Goal: Task Accomplishment & Management: Use online tool/utility

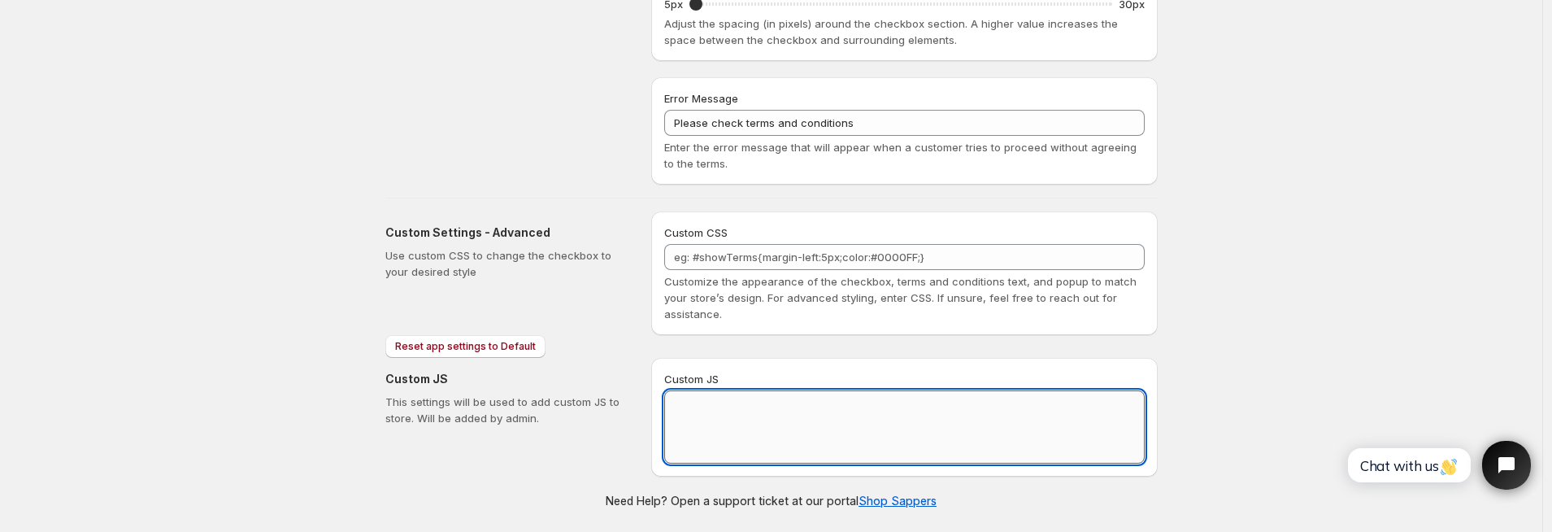
click at [818, 421] on textarea "Custom JS" at bounding box center [904, 426] width 481 height 73
paste textarea "// == Terms and Conditions Checkbox - Superior Implementation (Shadow DOM safe,…"
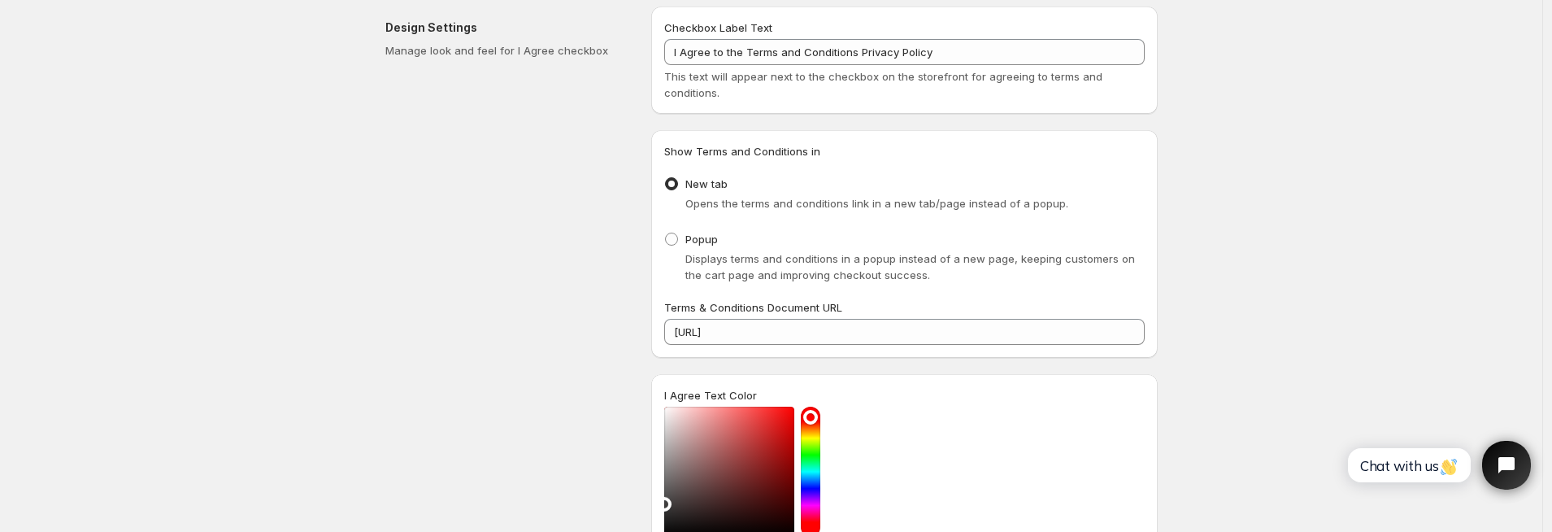
scroll to position [711, 0]
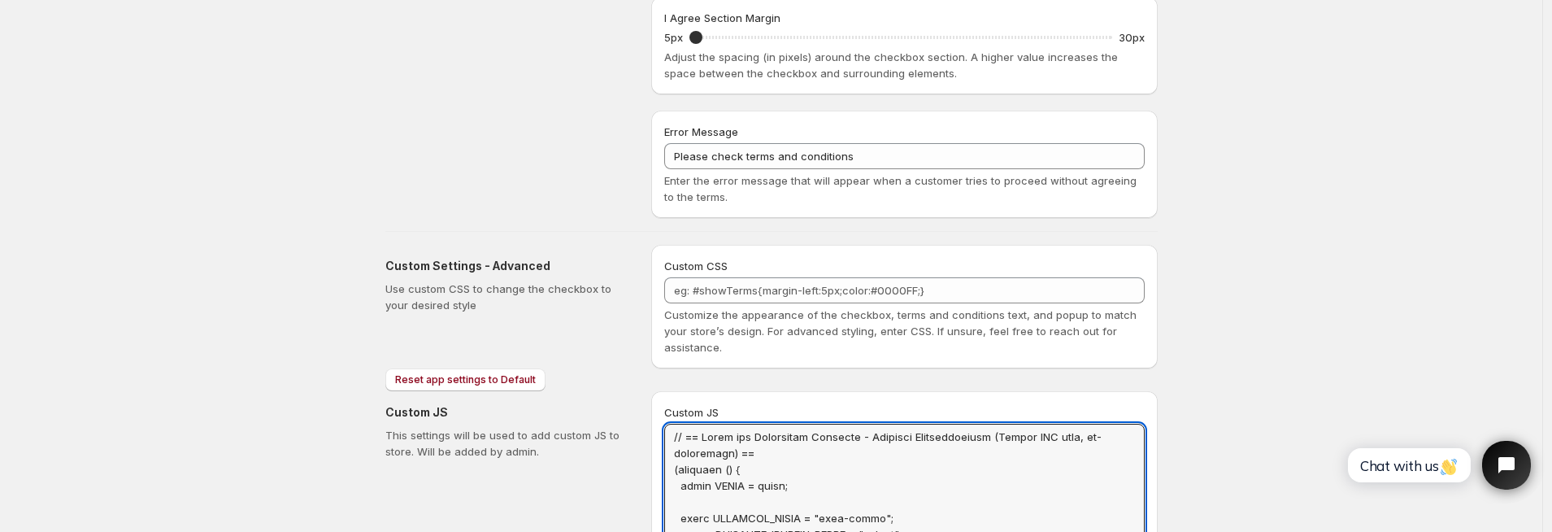
drag, startPoint x: 755, startPoint y: 452, endPoint x: 659, endPoint y: 428, distance: 98.2
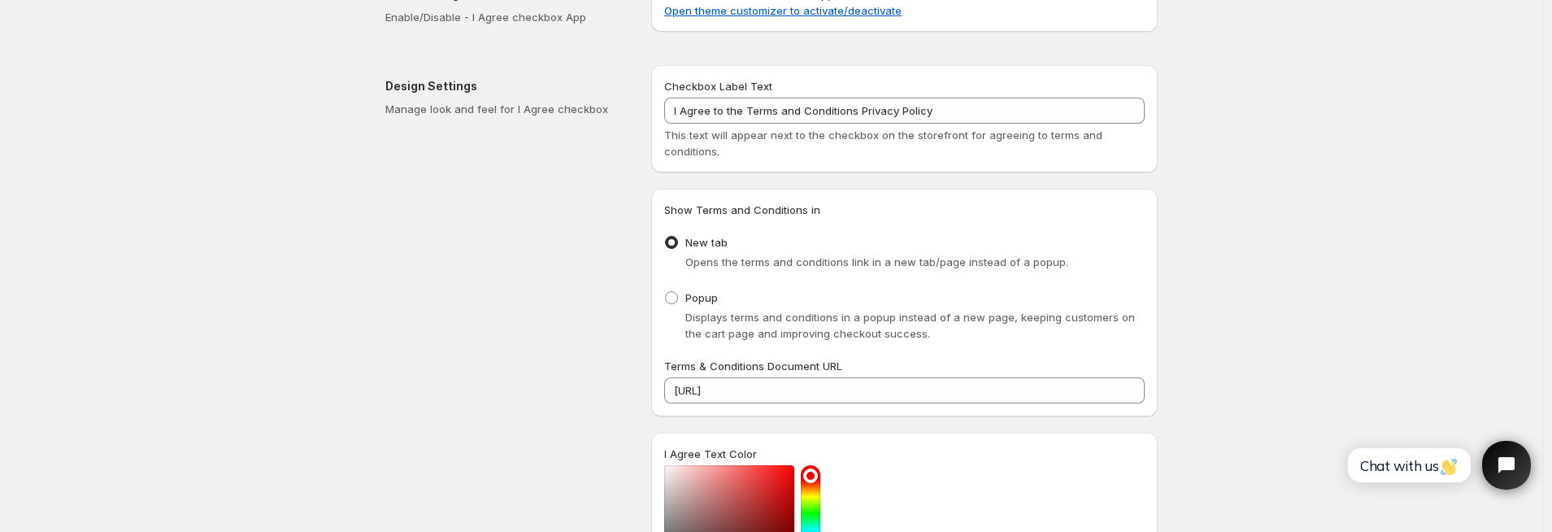
scroll to position [0, 0]
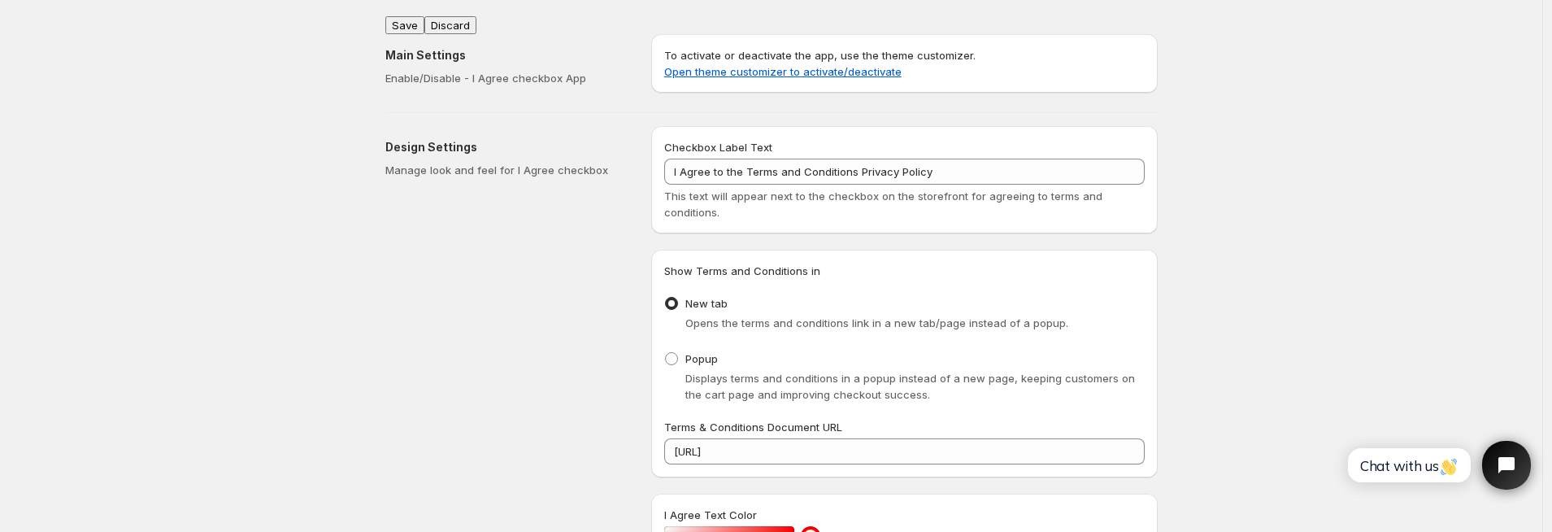
type textarea "(function () { const DEBUG = false; const CHECKBOX_CLASS = "wptc-terms"; const …"
click at [410, 18] on button "Save" at bounding box center [404, 25] width 39 height 18
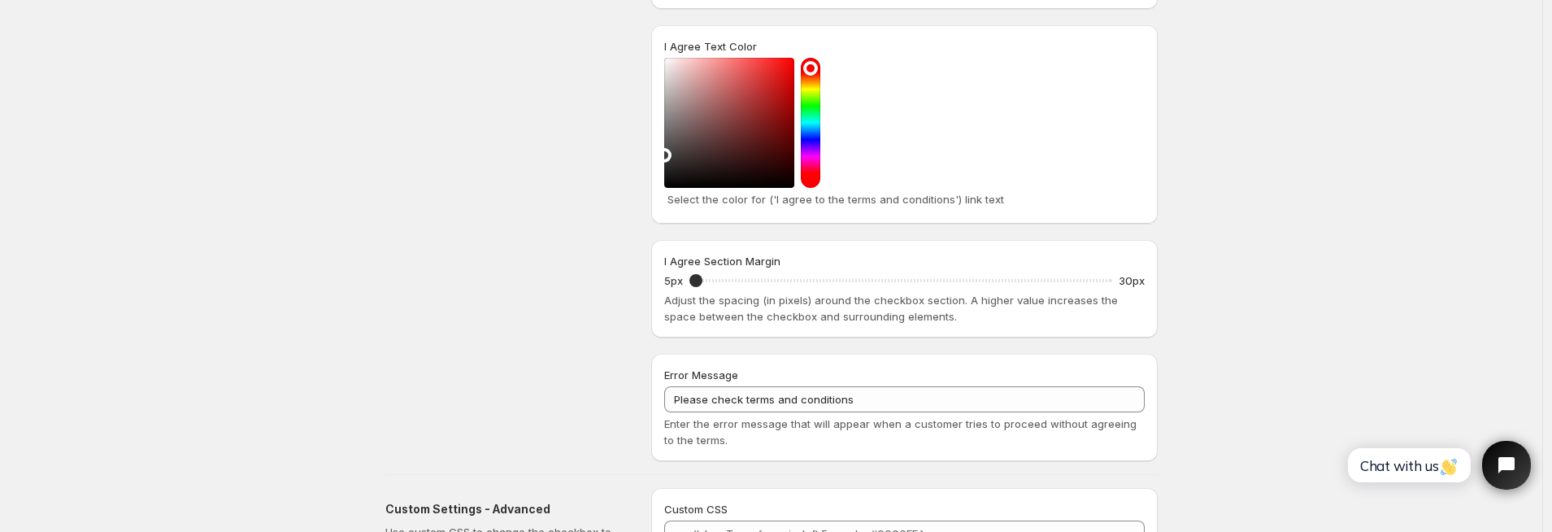
scroll to position [761, 0]
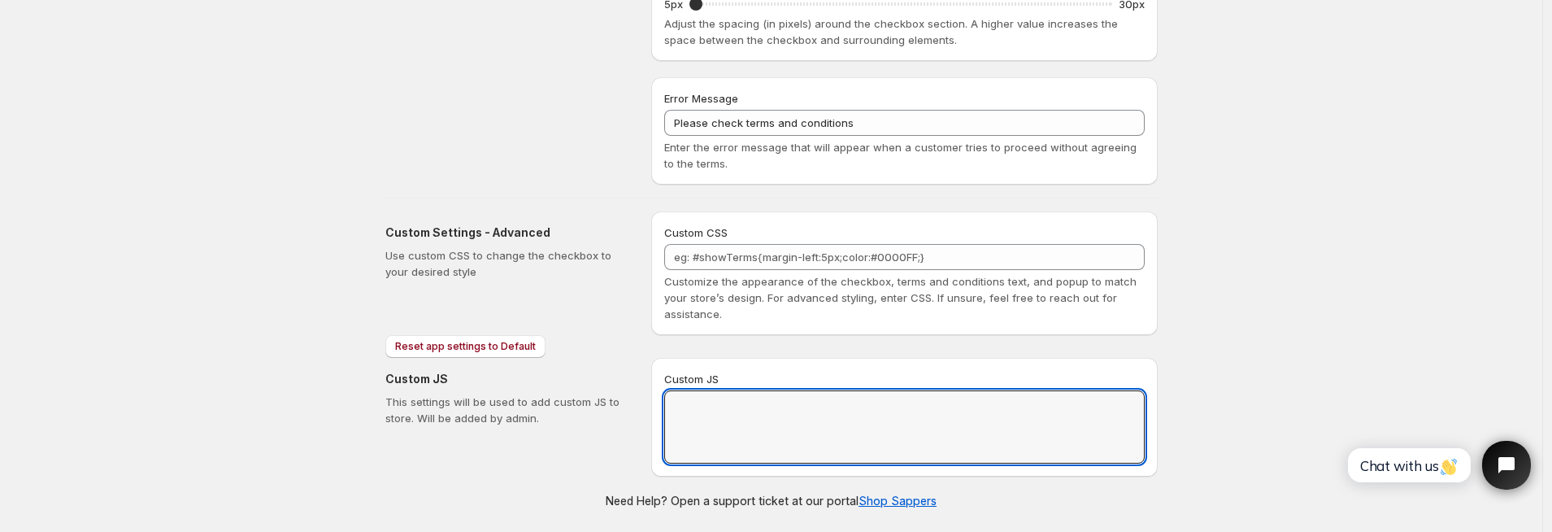
scroll to position [0, 0]
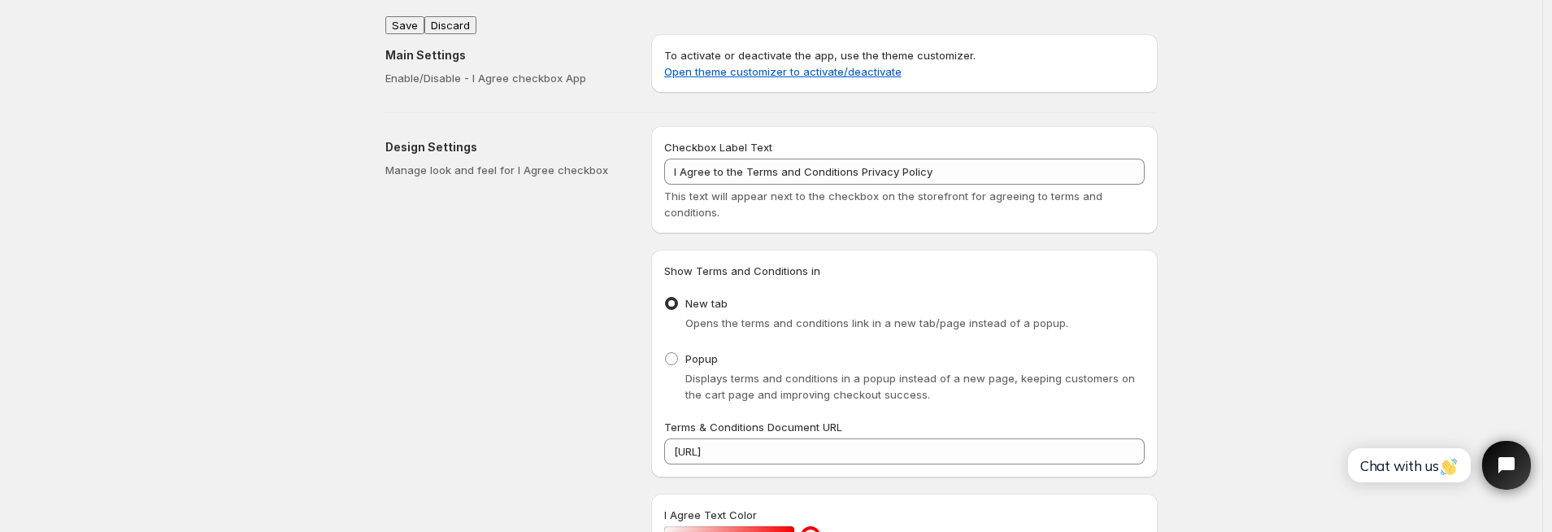
click at [416, 18] on button "Save" at bounding box center [404, 25] width 39 height 18
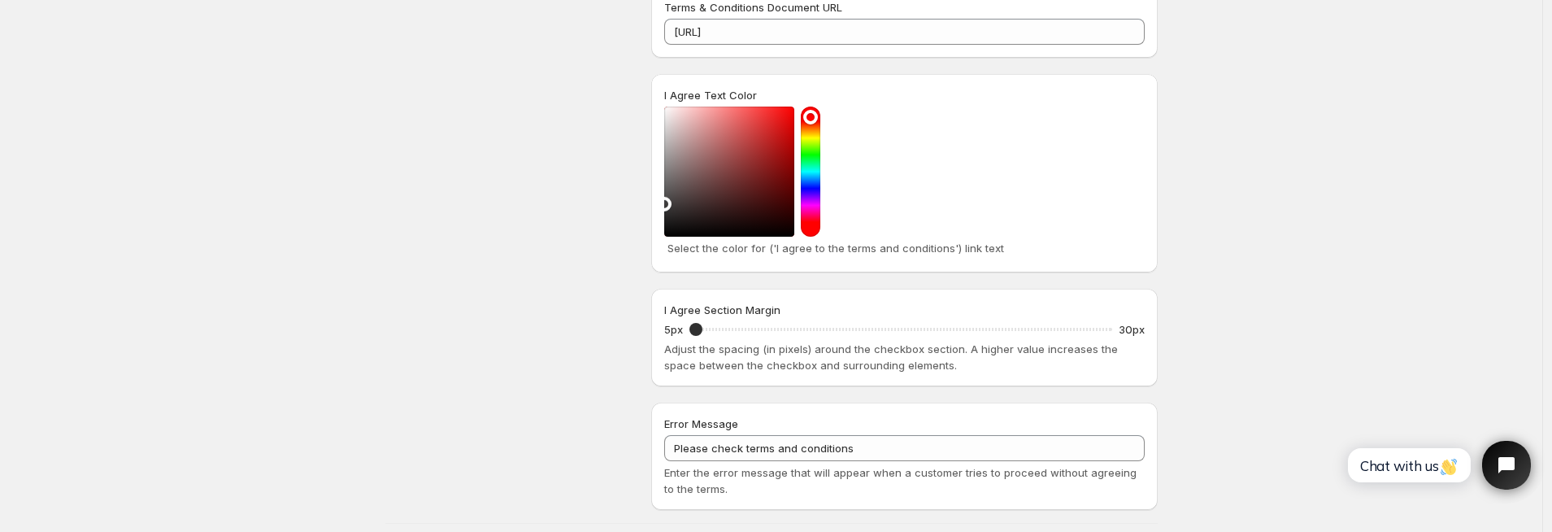
scroll to position [745, 0]
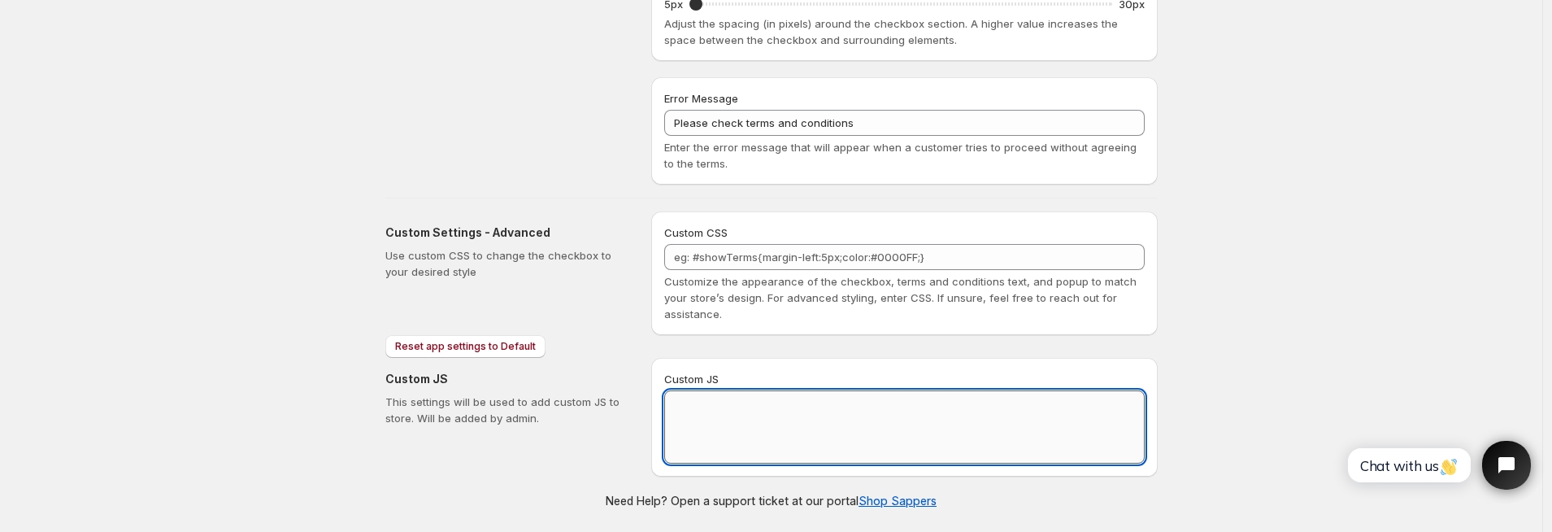
click at [764, 409] on textarea "Custom JS" at bounding box center [904, 426] width 481 height 73
paste textarea "// == Terms and Conditions Checkbox - Superior Implementation (Shadow DOM safe,…"
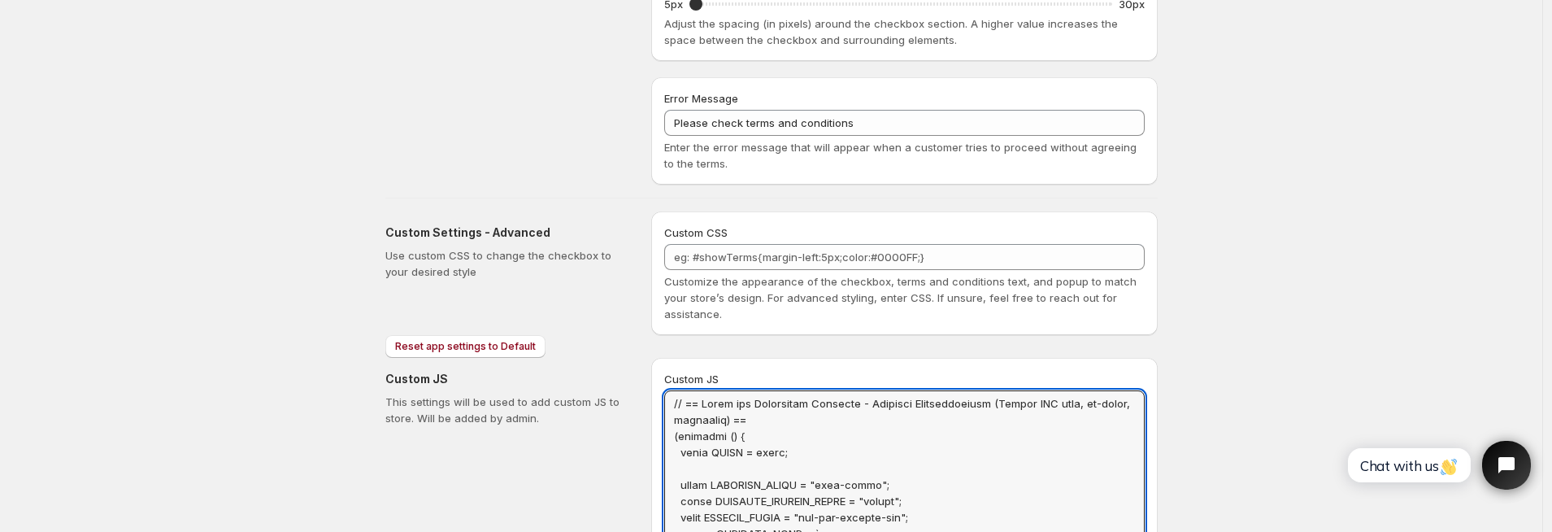
scroll to position [0, 0]
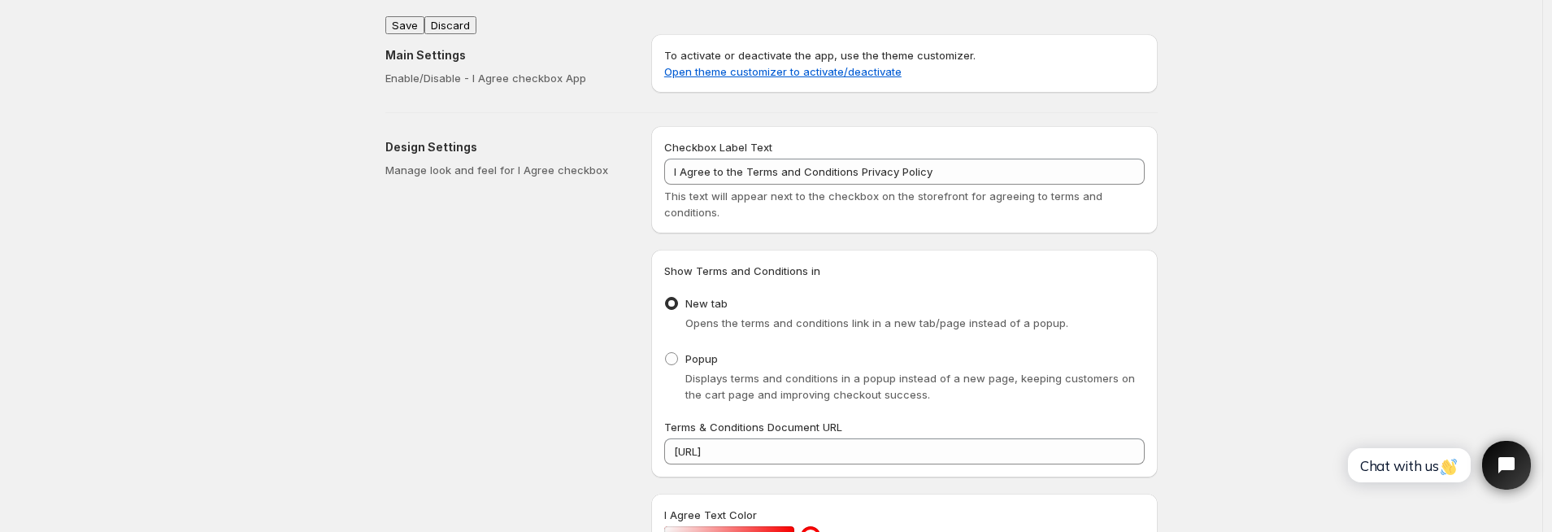
type textarea "// == Terms and Conditions Checkbox - Superior Implementation (Shadow DOM safe,…"
click at [415, 16] on button "Save" at bounding box center [404, 25] width 39 height 18
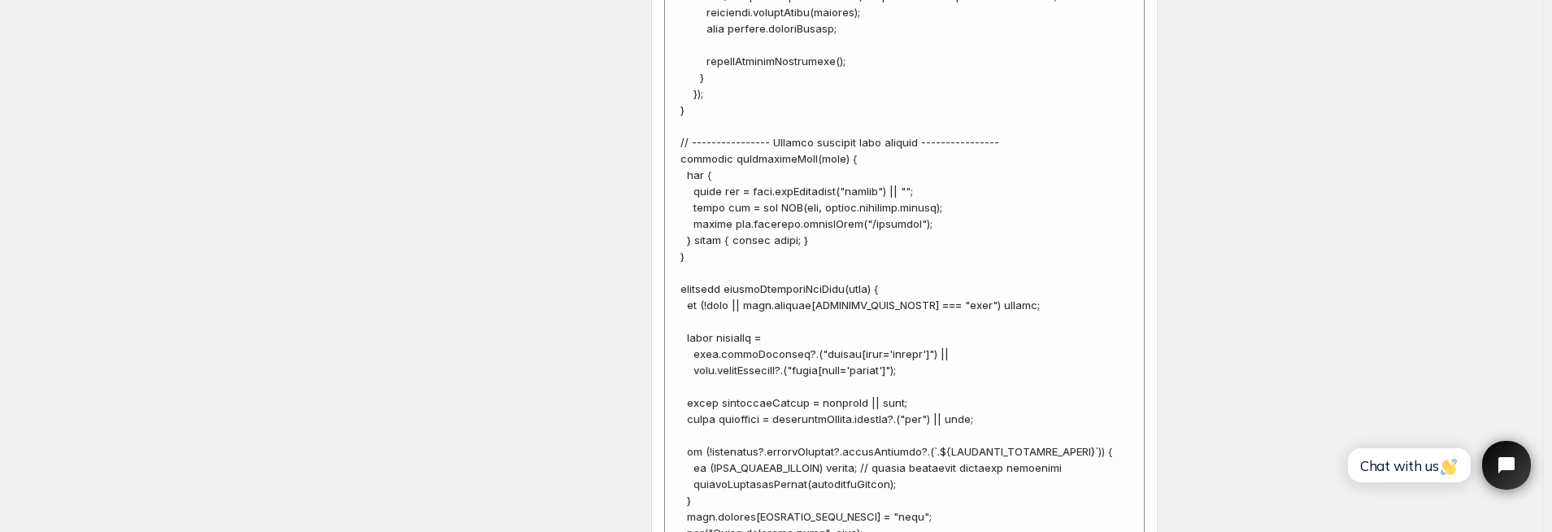
scroll to position [5933, 0]
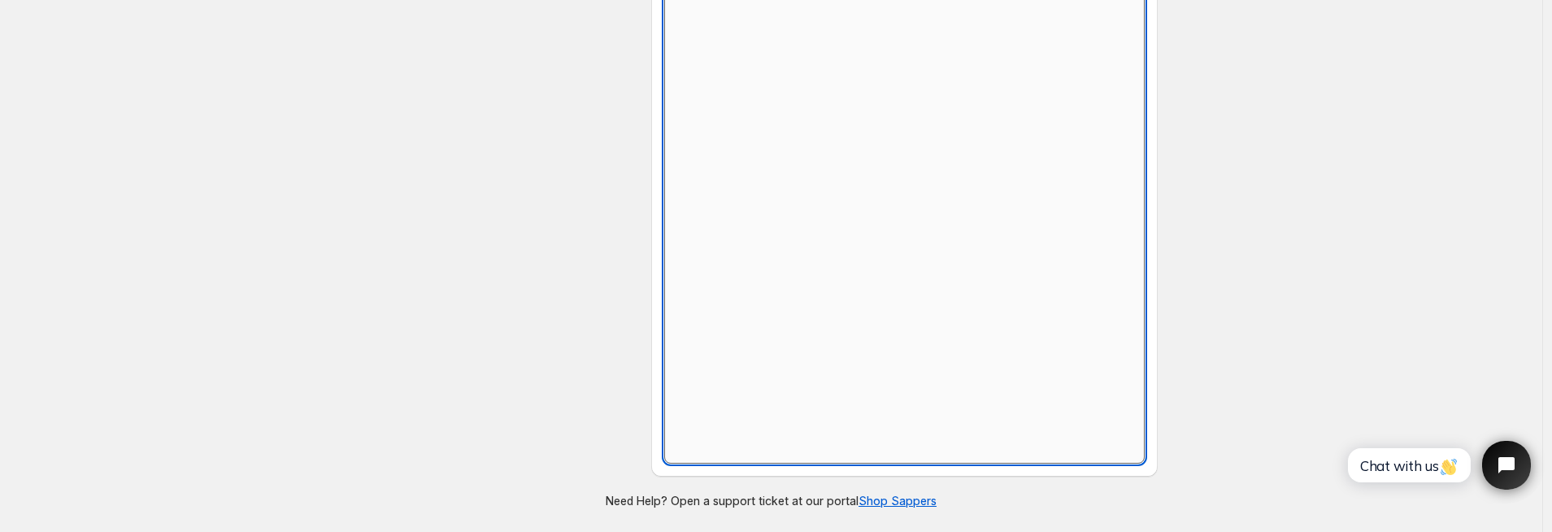
scroll to position [745, 0]
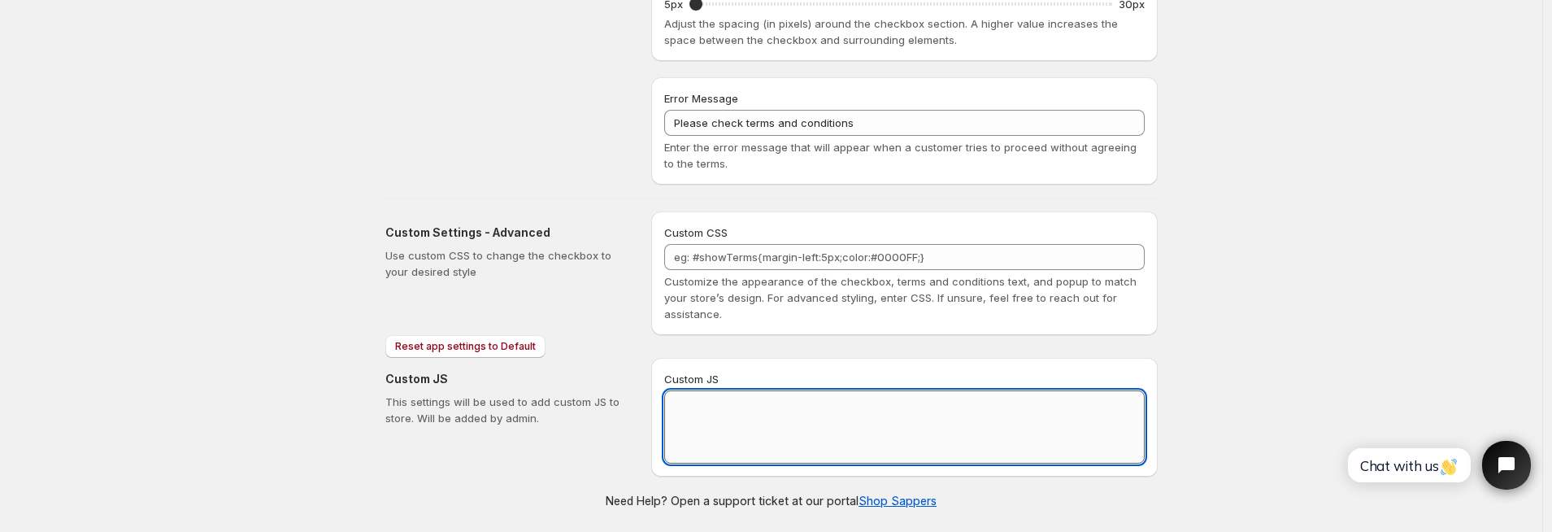
paste textarea "// == Terms and Conditions Checkbox - Superior Implementation == (function () {…"
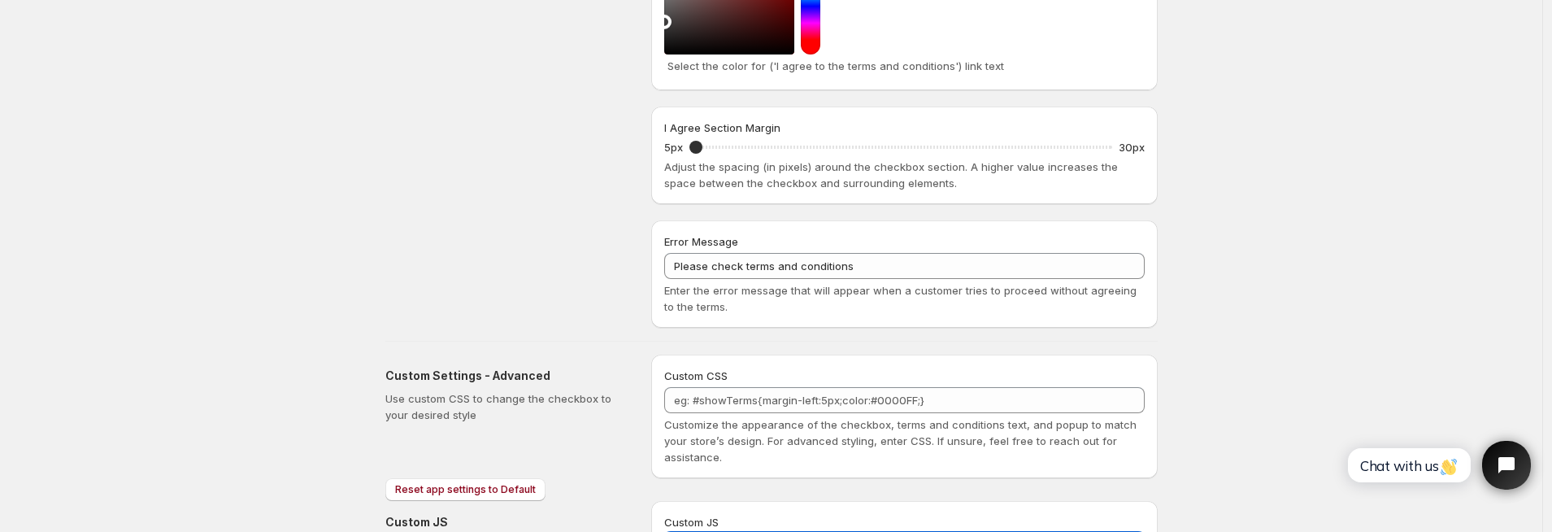
scroll to position [0, 0]
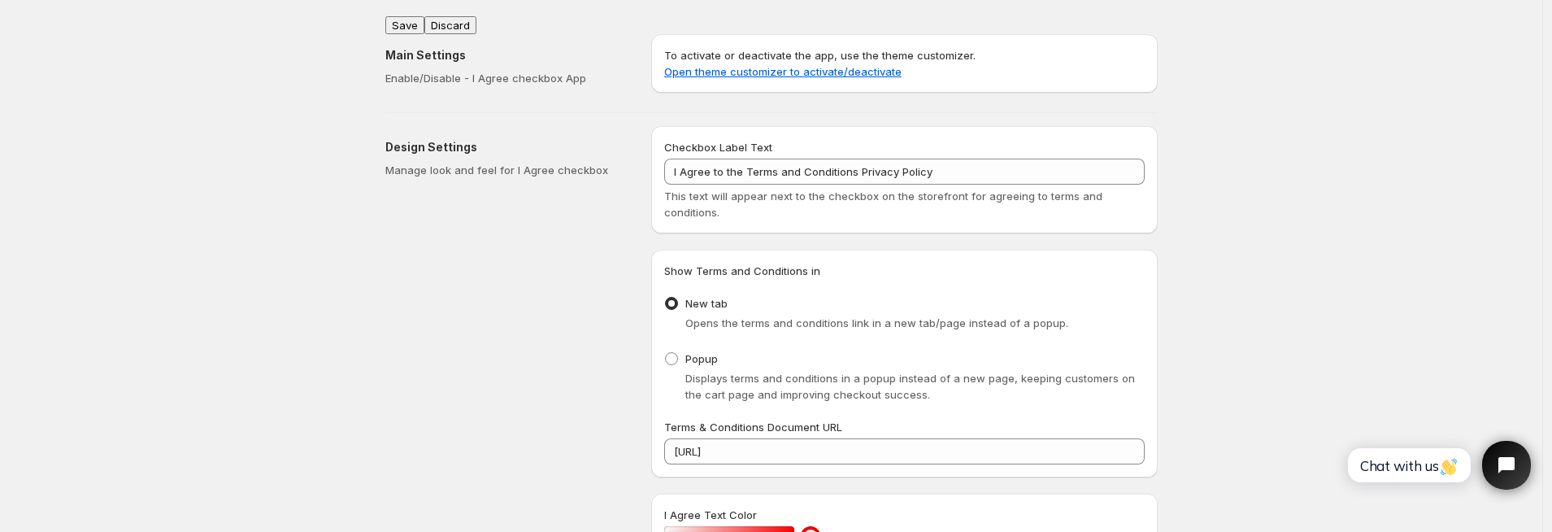
click at [417, 18] on button "Save" at bounding box center [404, 25] width 39 height 18
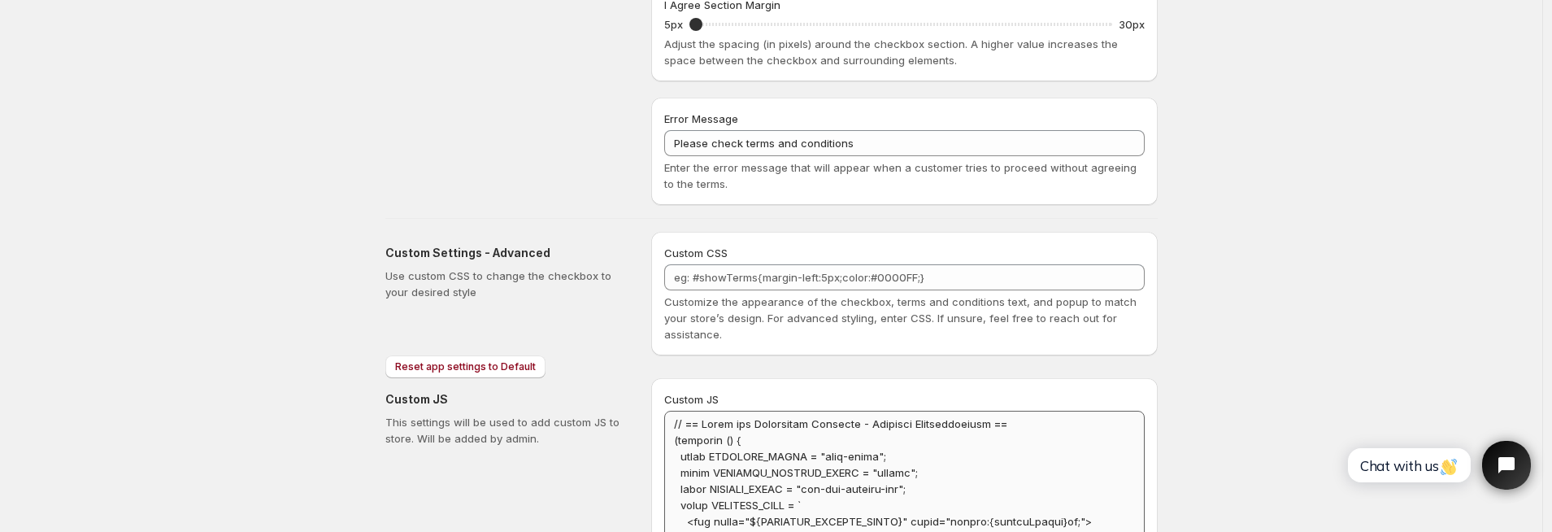
scroll to position [781, 0]
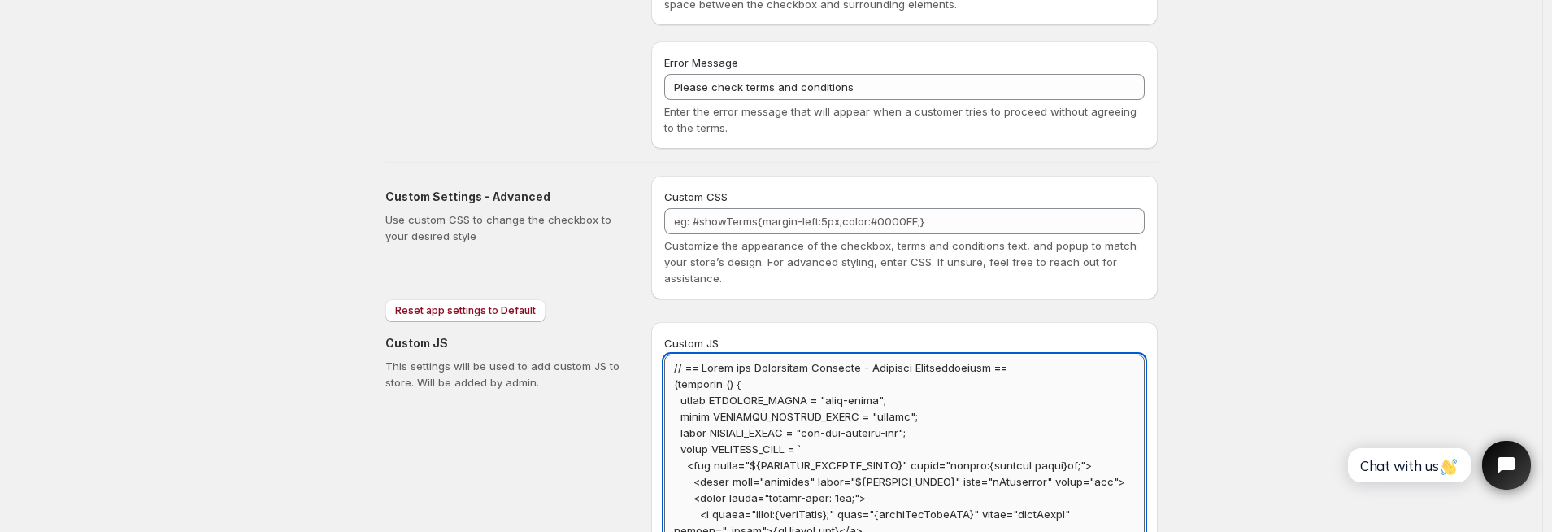
paste textarea "let dynBtn = container.querySelector(".xo-product-info-content__group"); if(!dy…"
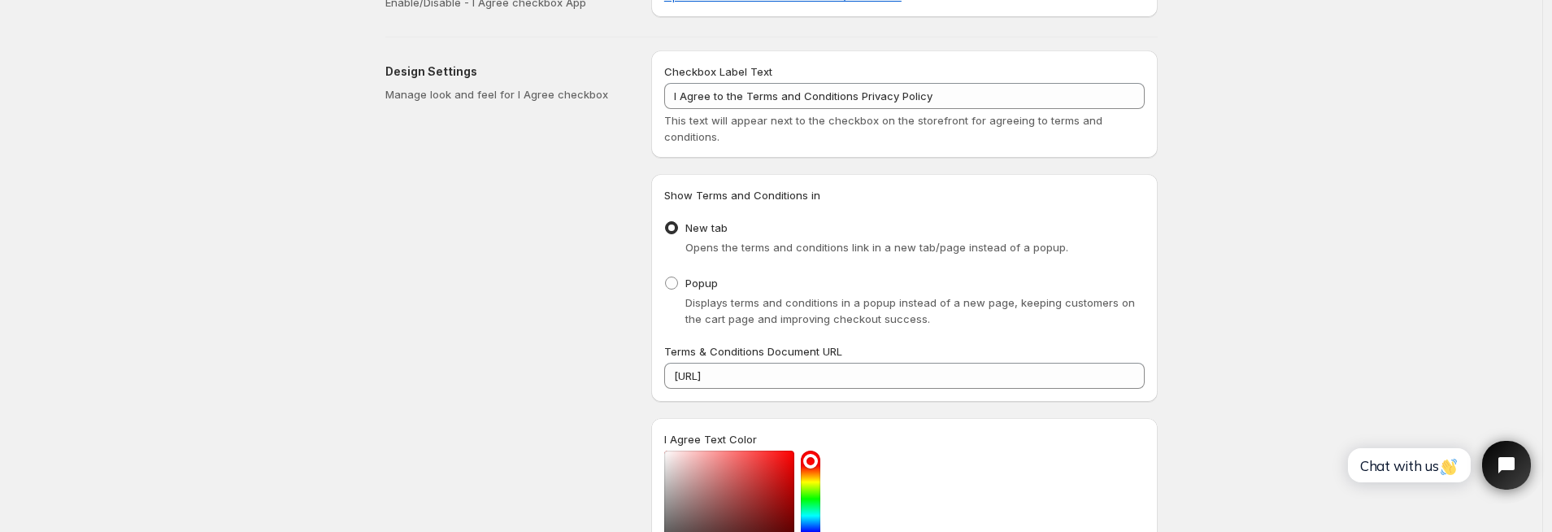
scroll to position [0, 0]
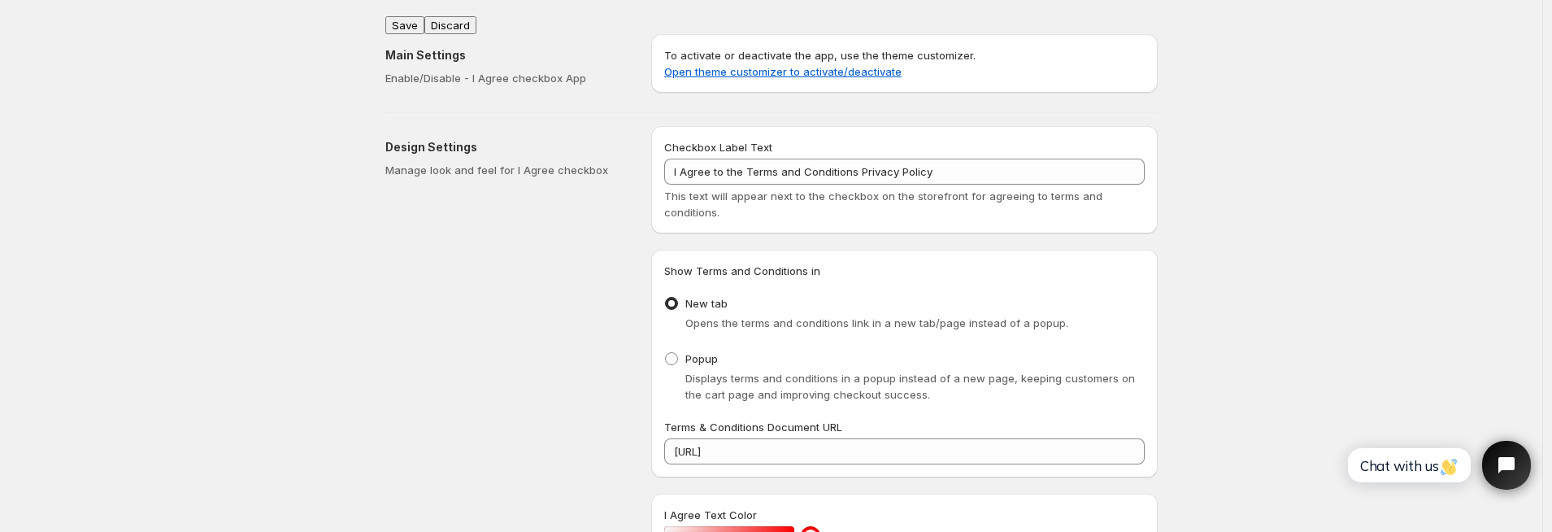
type textarea "// == Terms and Conditions Checkbox - Superior Implementation == (function () {…"
click at [410, 20] on button "Save" at bounding box center [404, 25] width 39 height 18
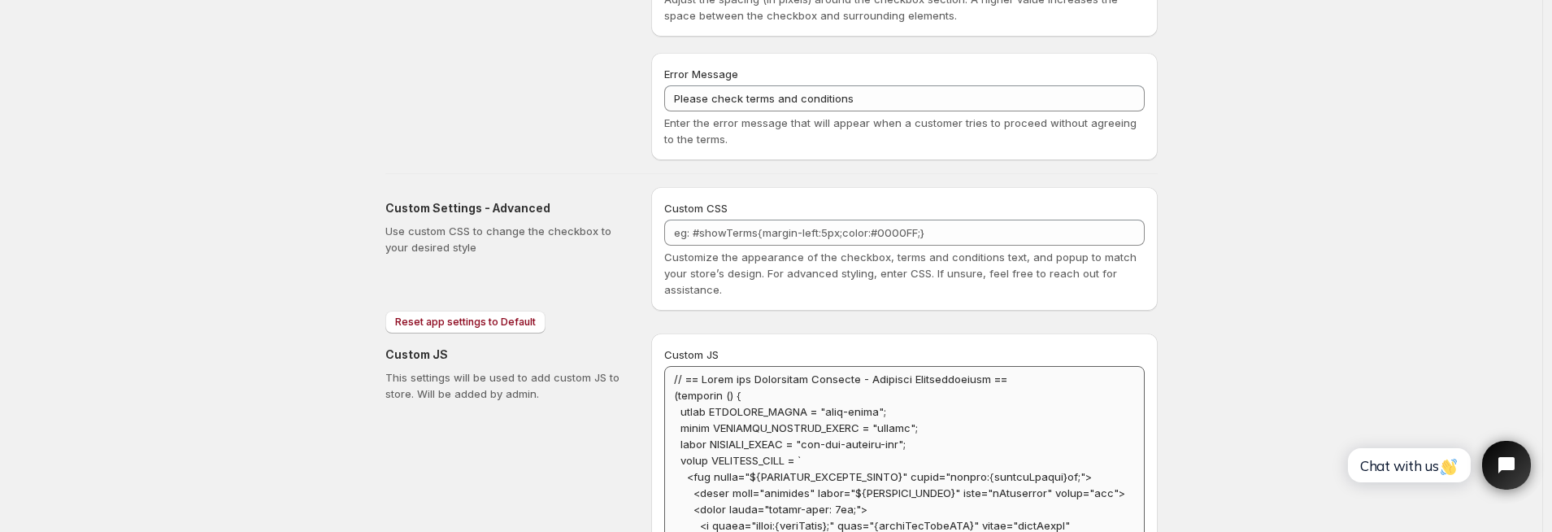
scroll to position [837, 0]
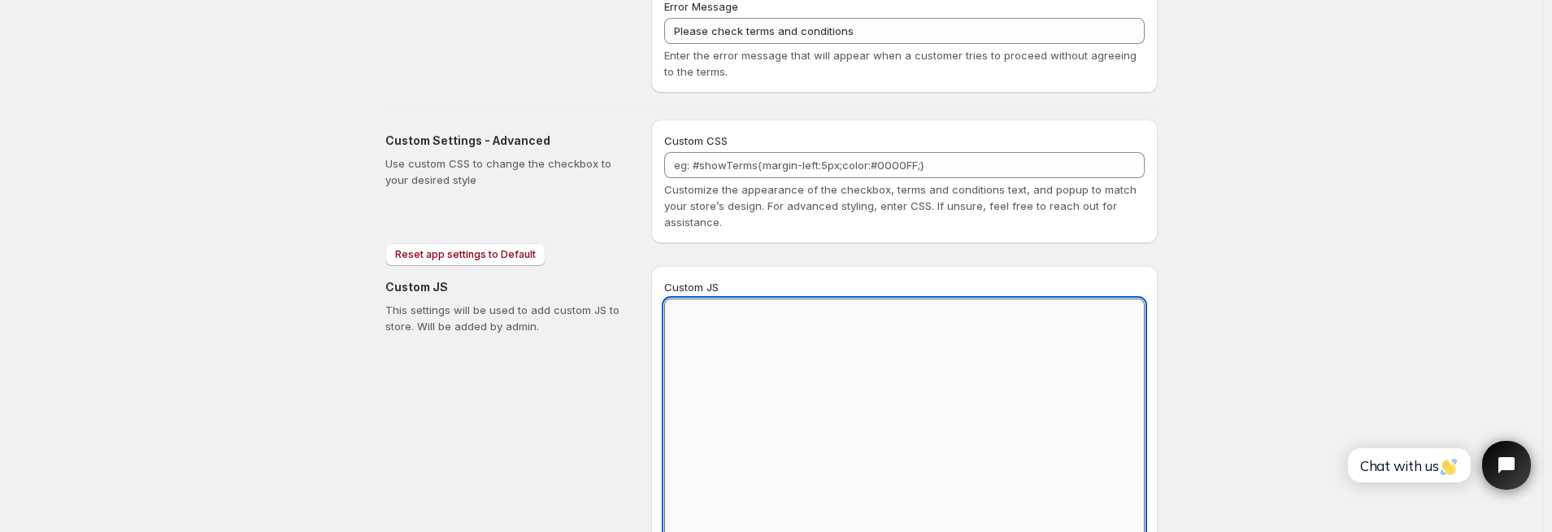
scroll to position [745, 0]
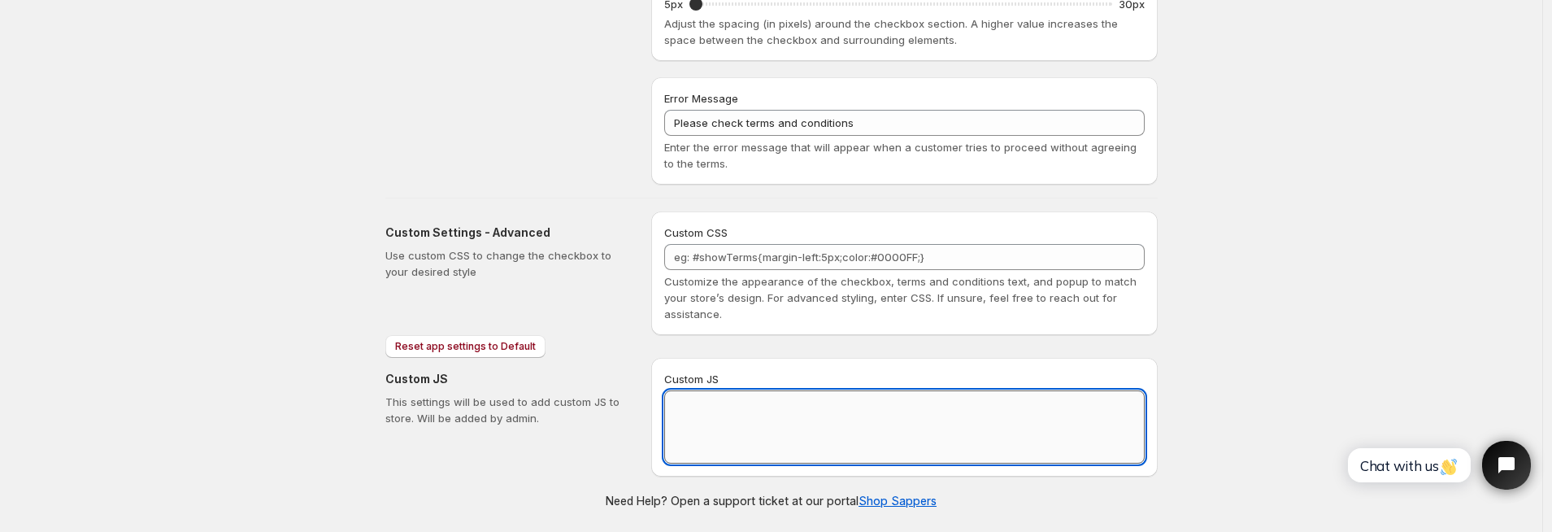
paste textarea "// == Terms and Conditions Checkbox - Superior Implementation == (function () {…"
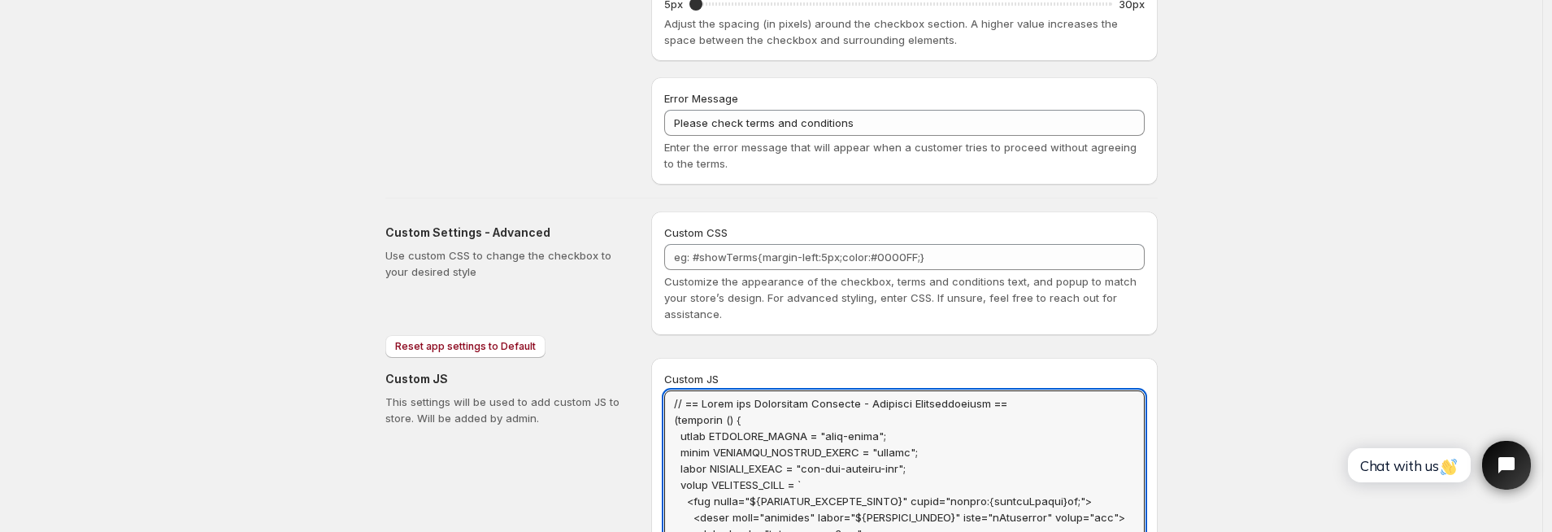
scroll to position [0, 0]
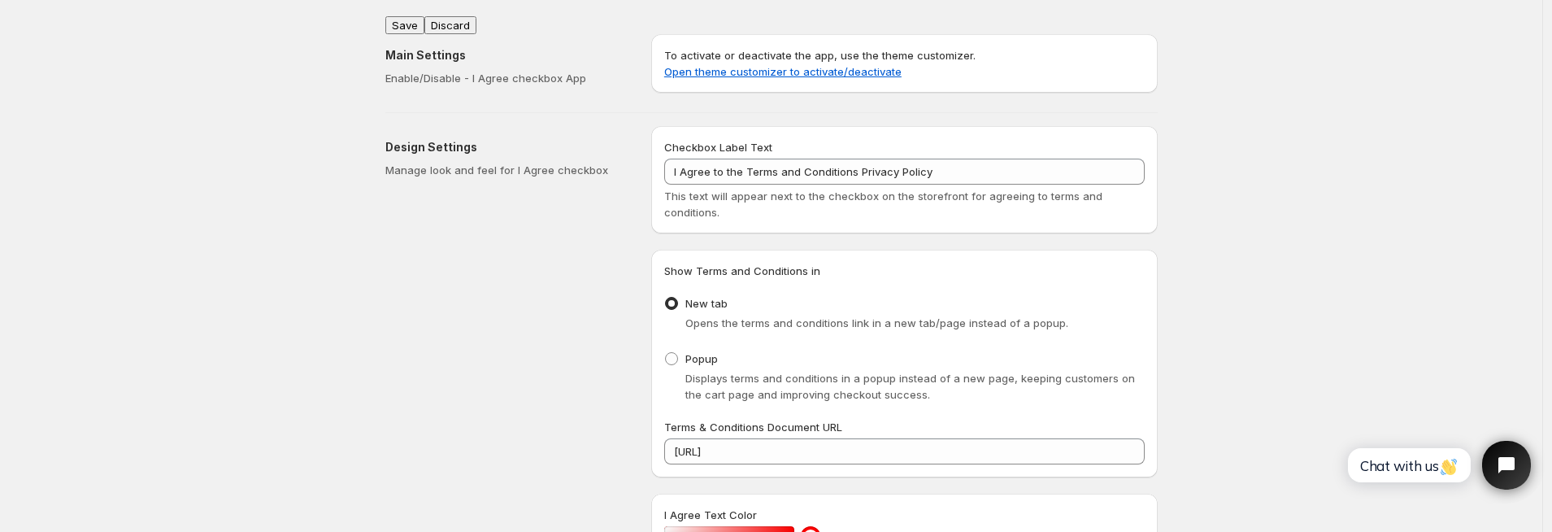
type textarea "// == Terms and Conditions Checkbox - Superior Implementation == (function () {…"
click at [420, 22] on div "Main Settings Enable/Disable - I Agree checkbox App To activate or deactivate t…" at bounding box center [764, 60] width 785 height 78
click at [419, 16] on button "Save" at bounding box center [404, 25] width 39 height 18
click at [519, 362] on div "Design Settings Manage look and feel for I Agree checkbox" at bounding box center [511, 527] width 253 height 803
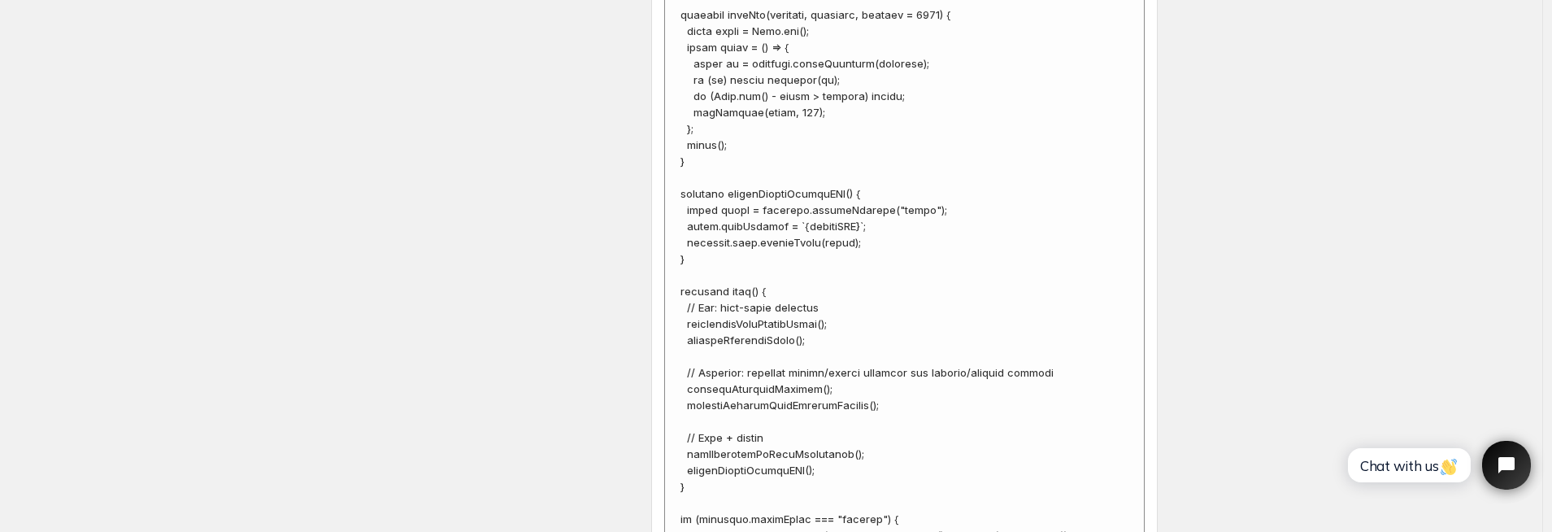
scroll to position [5949, 0]
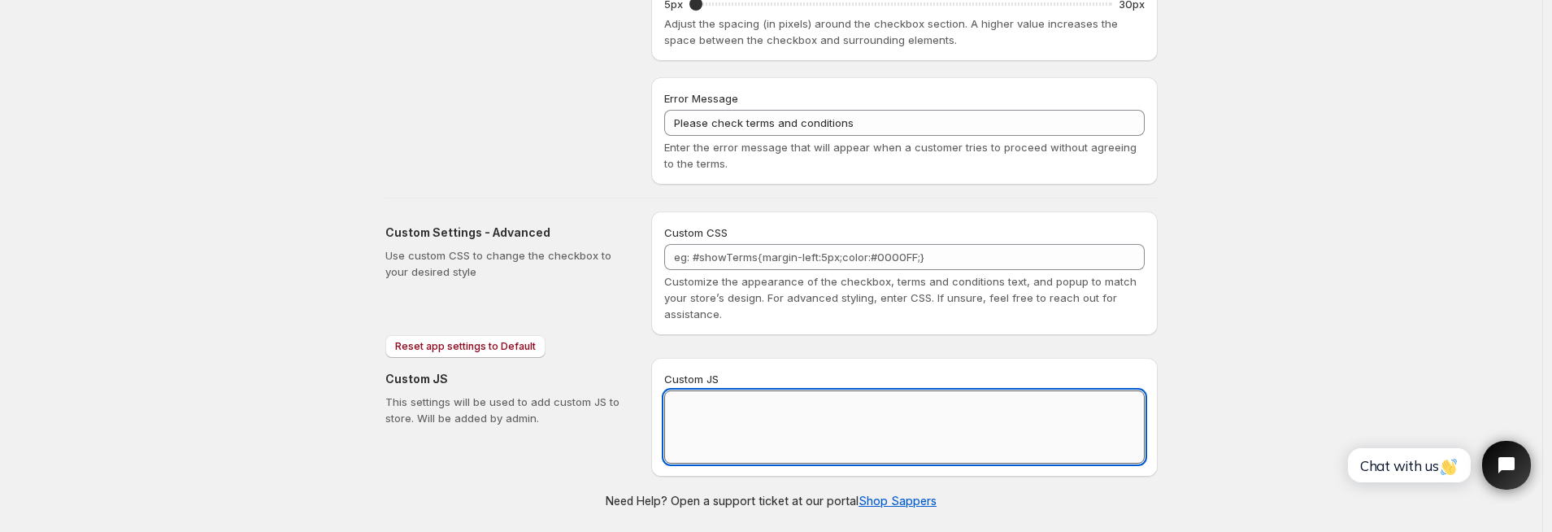
scroll to position [745, 0]
paste textarea "// == Terms and Conditions Checkbox - Superior Implementation == (function () {…"
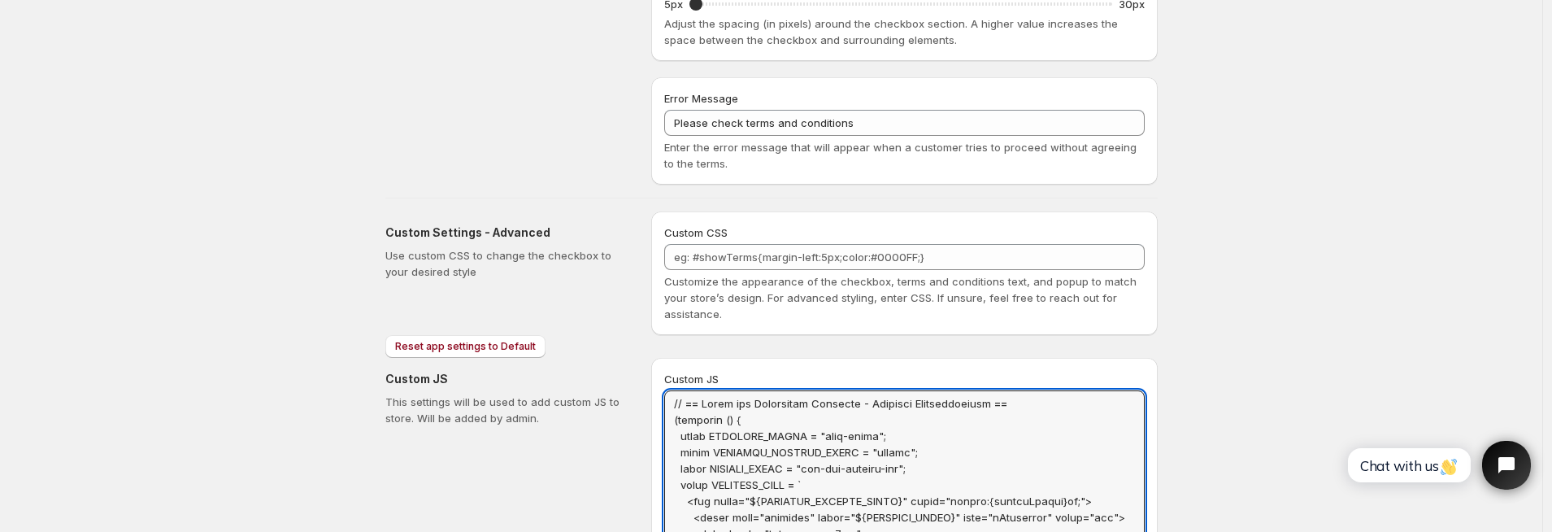
scroll to position [0, 0]
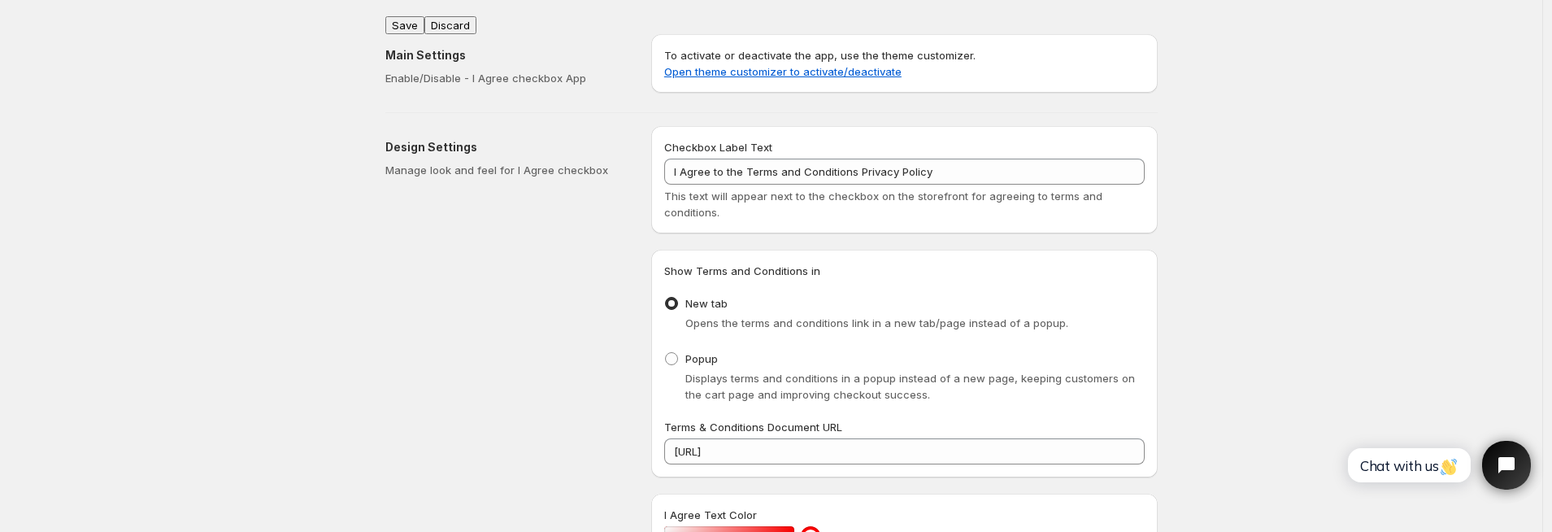
click at [408, 20] on button "Save" at bounding box center [404, 25] width 39 height 18
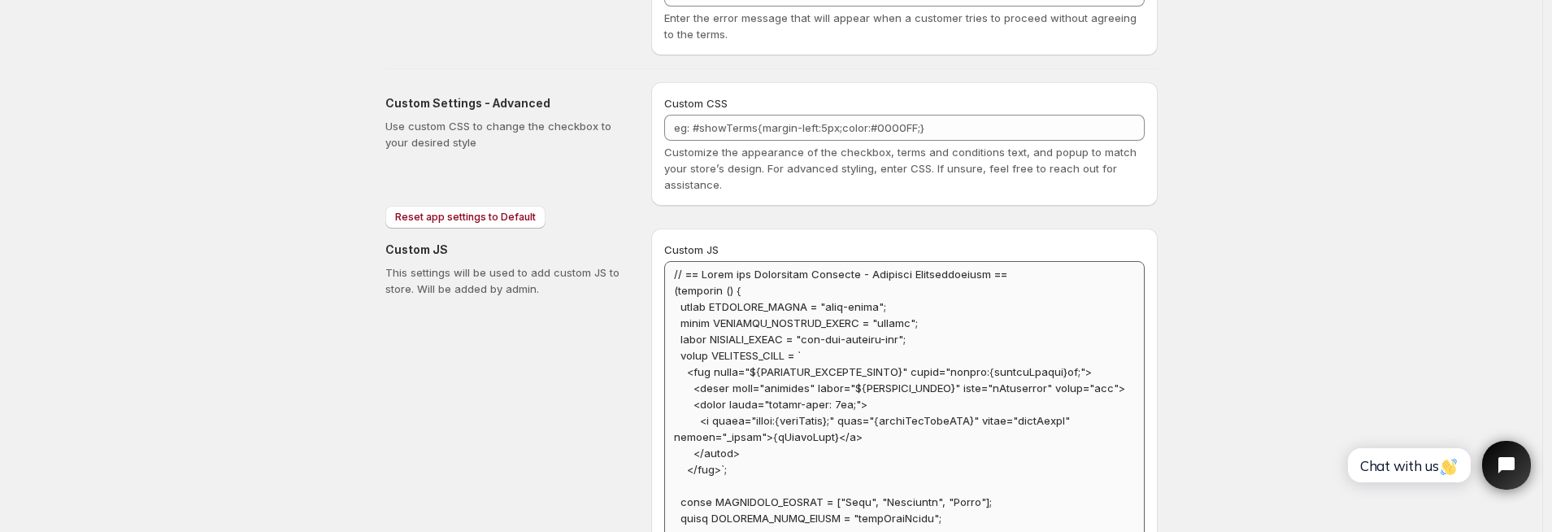
scroll to position [1145, 0]
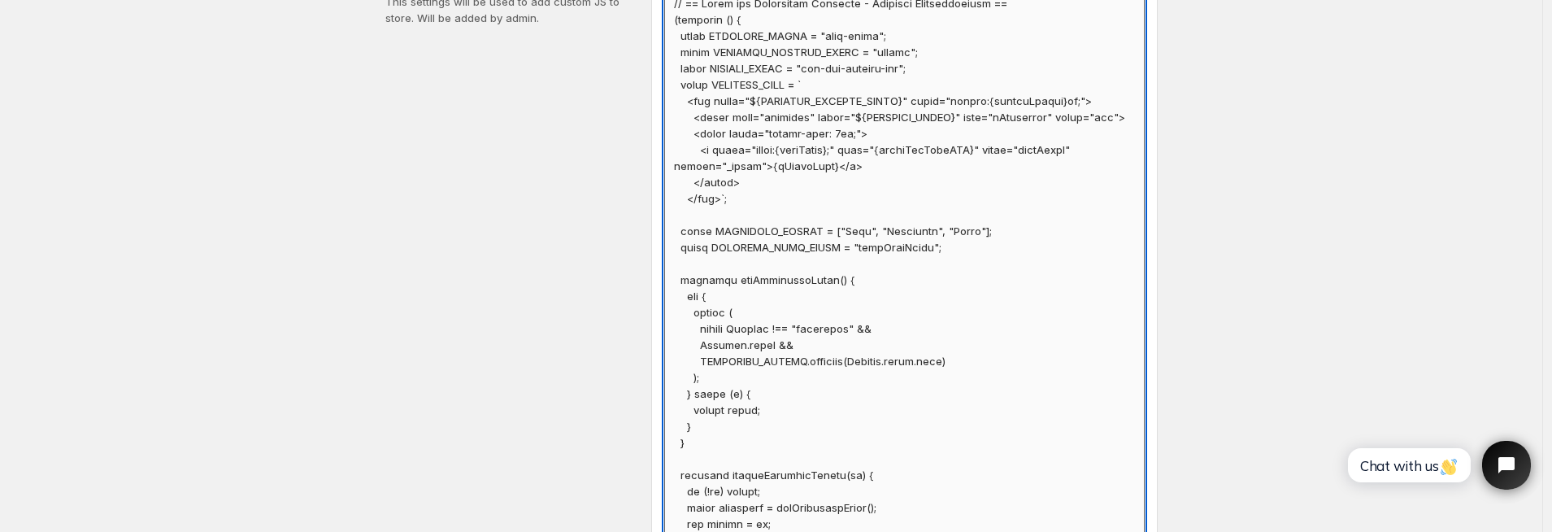
paste textarea "buy-form"
type textarea "// == Terms and Conditions Checkbox - Superior Implementation == (function () {…"
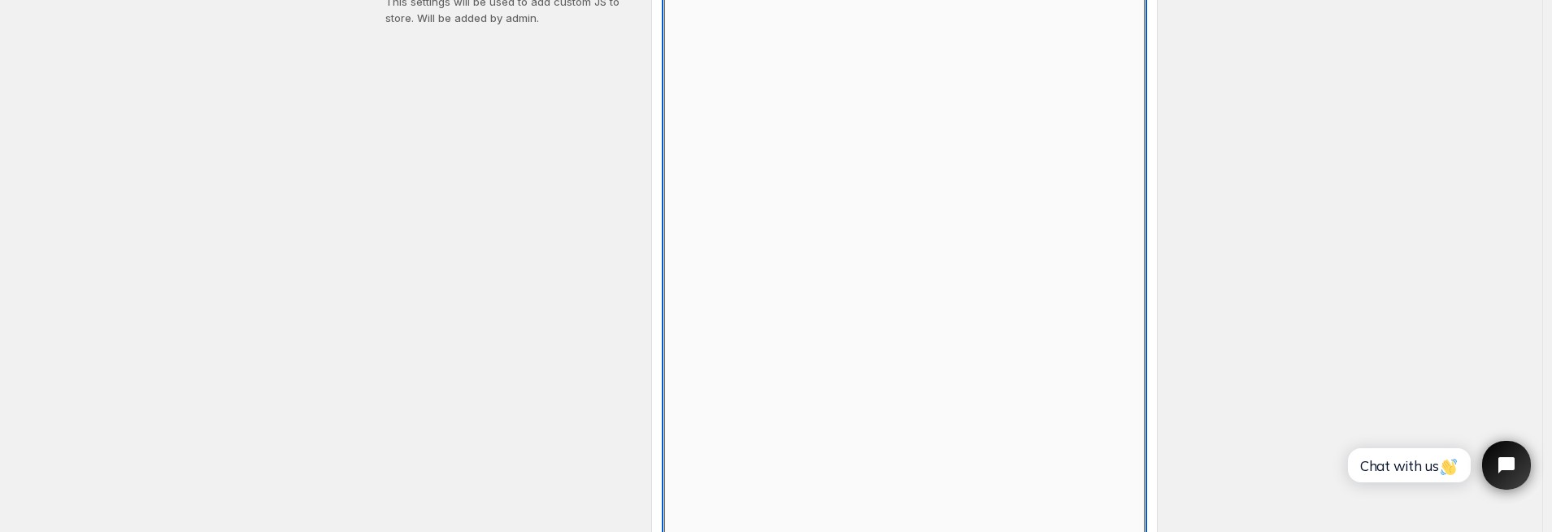
scroll to position [745, 0]
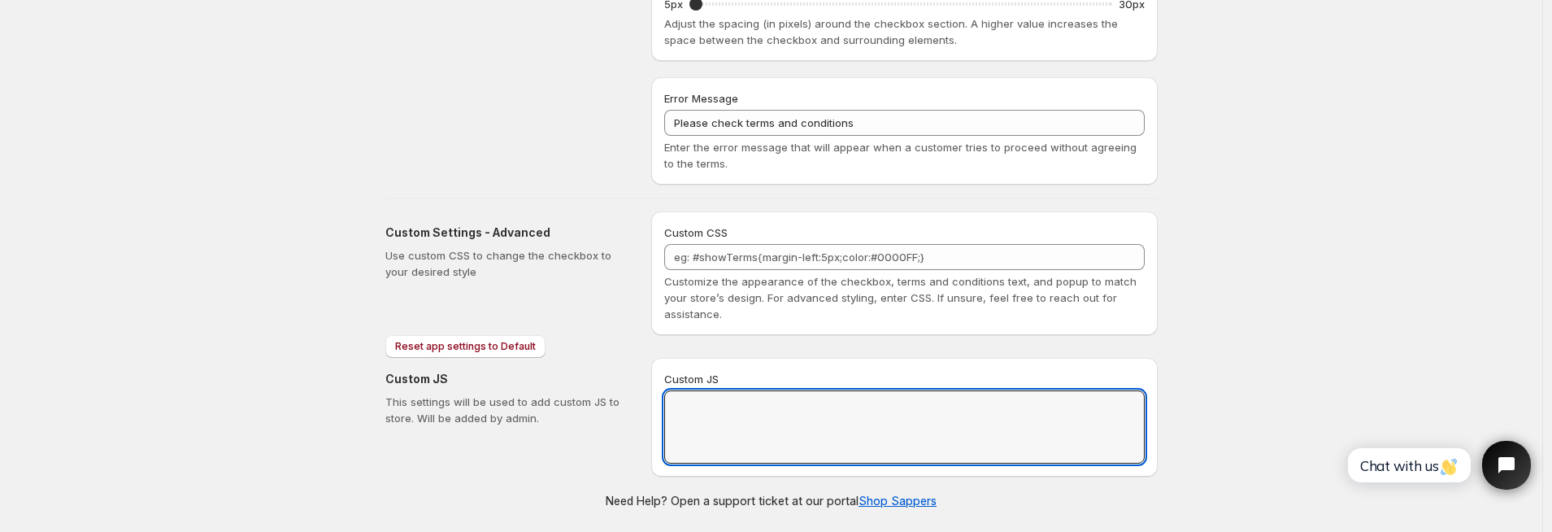
paste textarea "// == Terms and Conditions Checkbox - Superior Implementation == (function () {…"
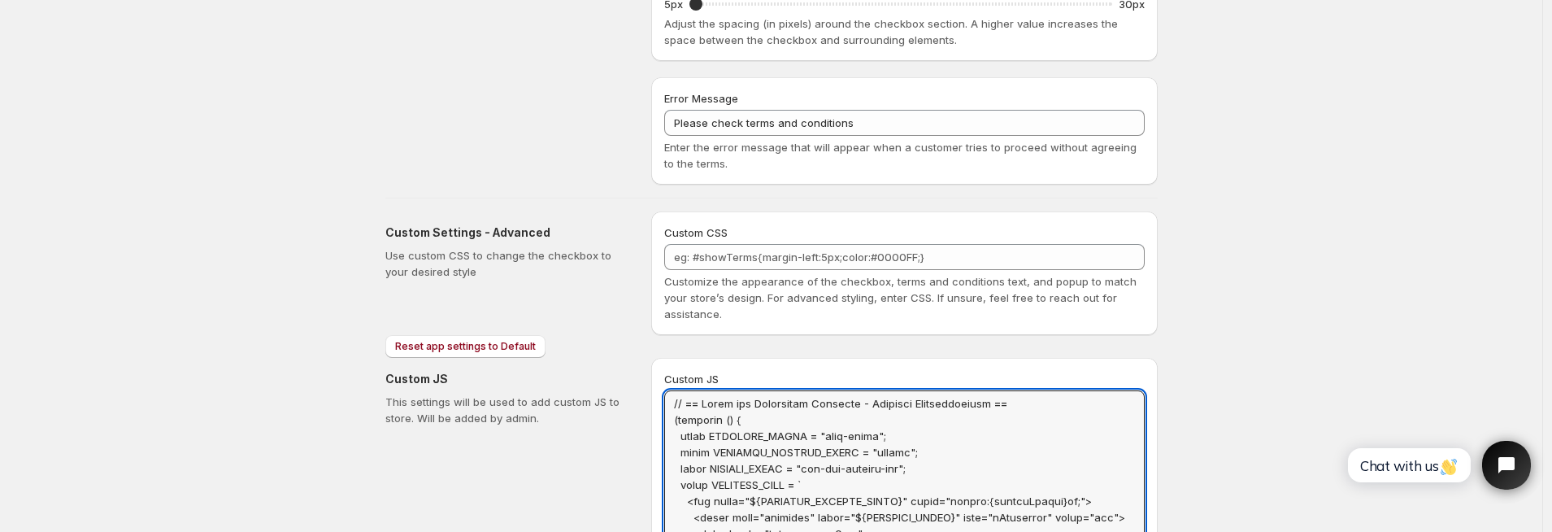
scroll to position [0, 0]
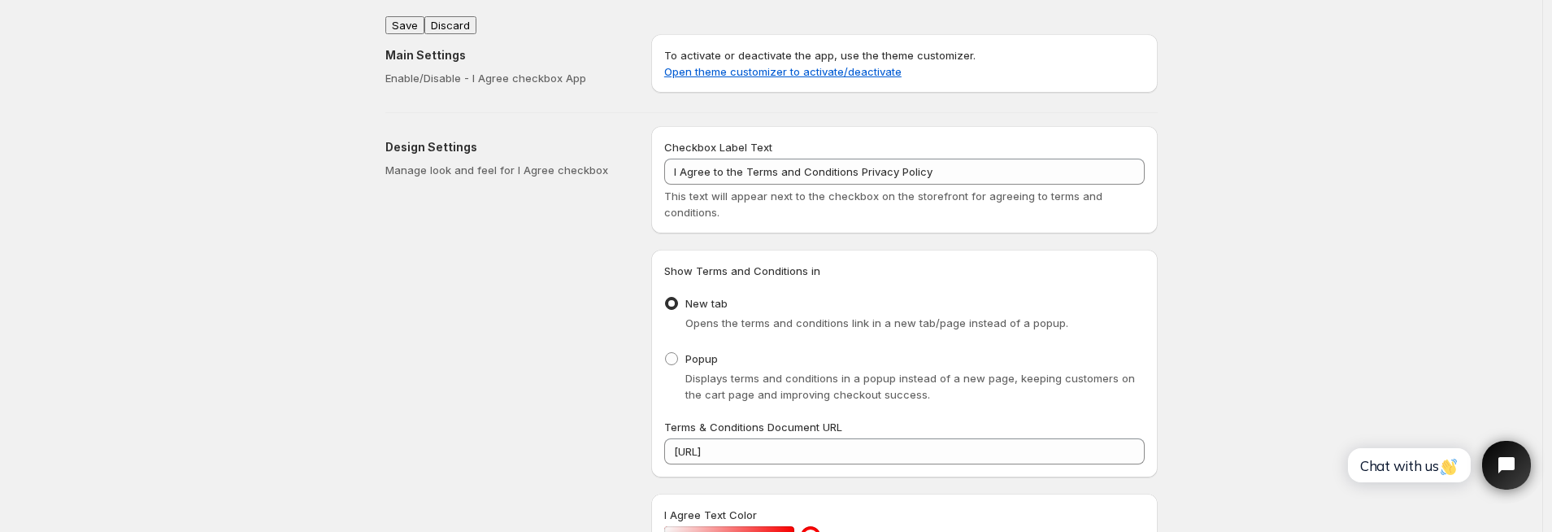
type textarea "// == Terms and Conditions Checkbox - Superior Implementation == (function () {…"
click at [421, 19] on button "Save" at bounding box center [404, 25] width 39 height 18
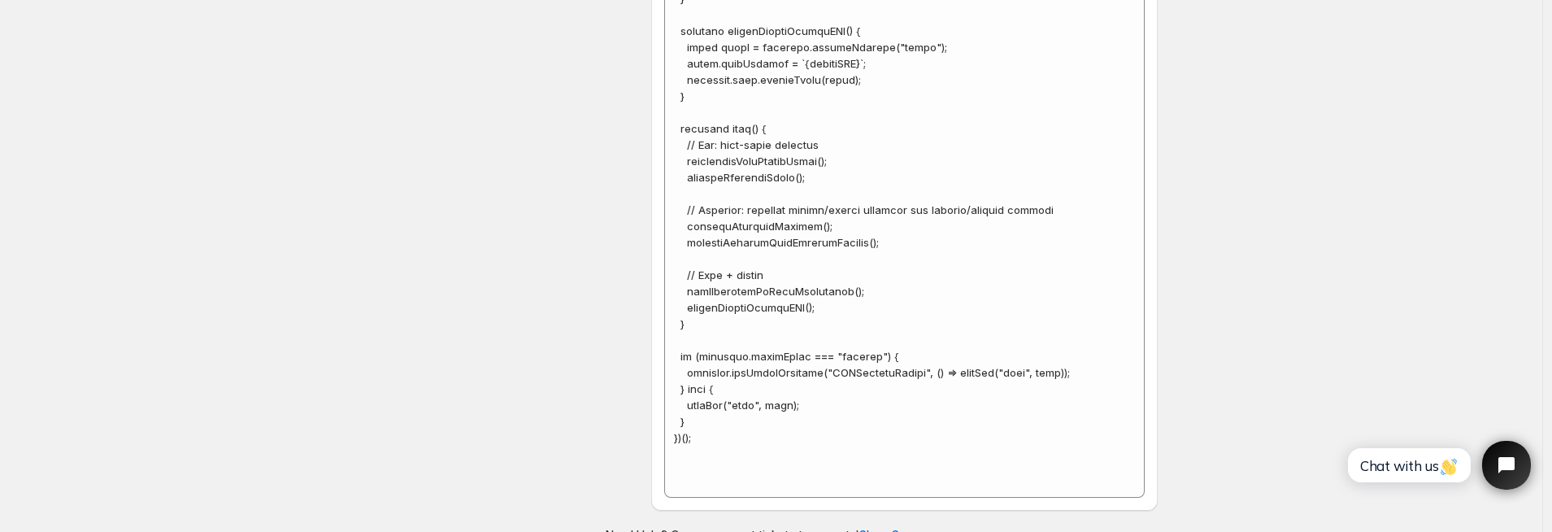
scroll to position [5981, 0]
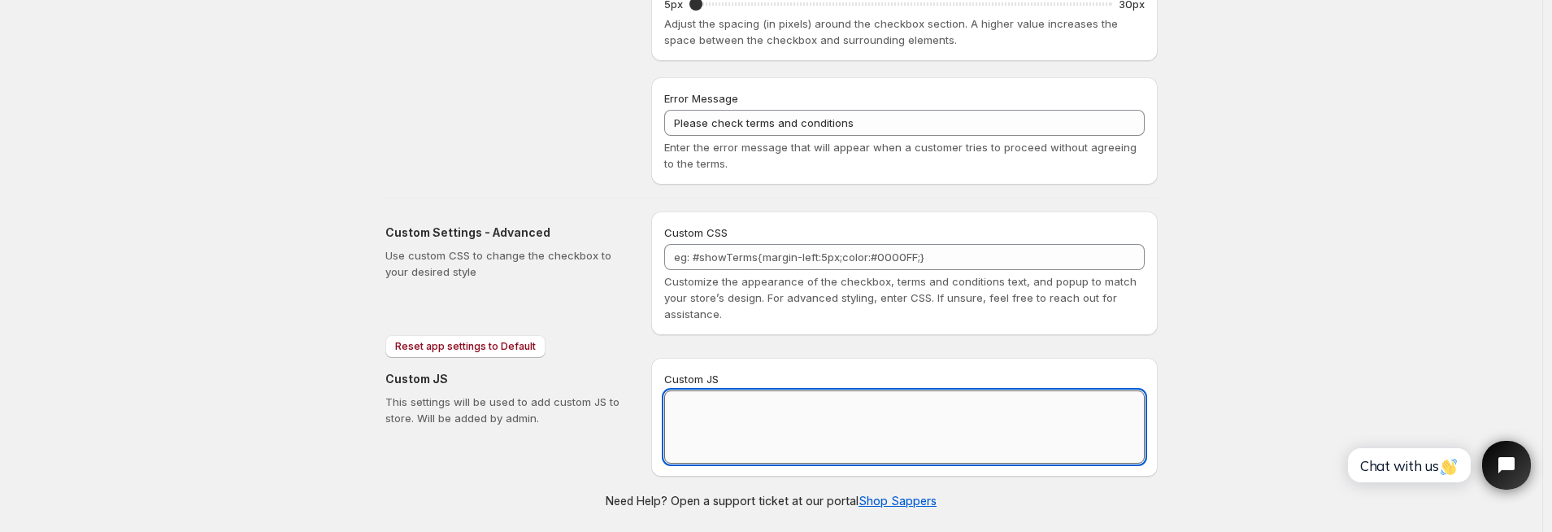
scroll to position [745, 0]
paste textarea "// == Terms and Conditions Checkbox - Superior Implementation == (function () {…"
type textarea "// == Terms and Conditions Checkbox - Superior Implementation == (function () {…"
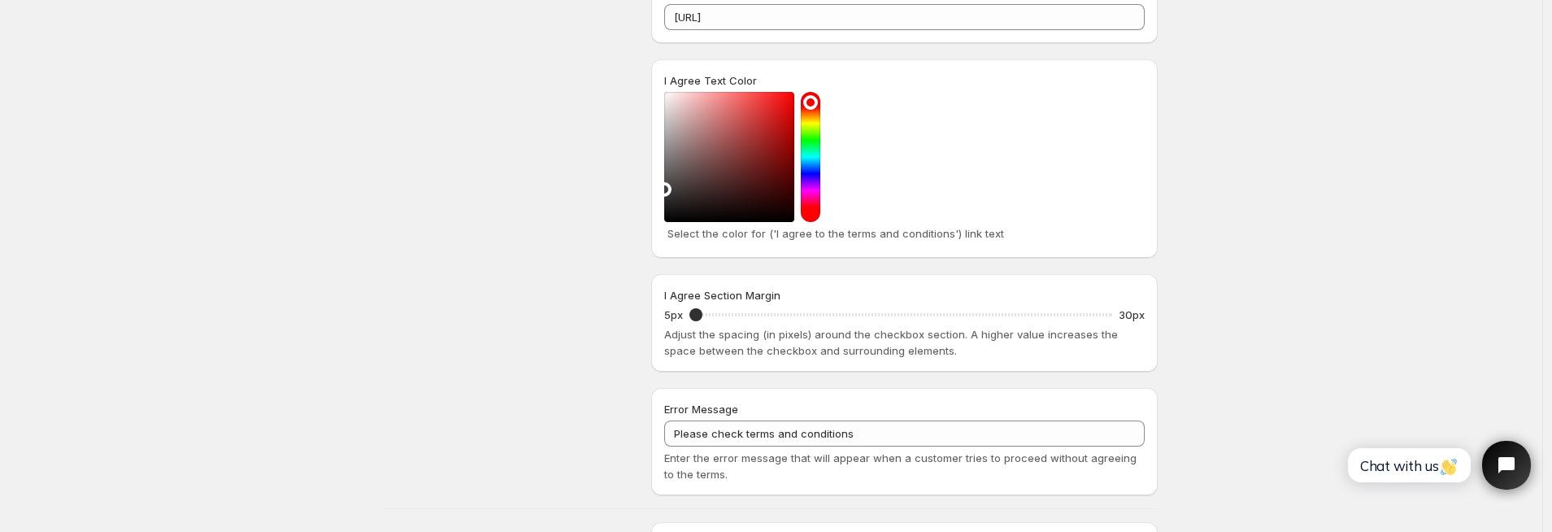
scroll to position [0, 0]
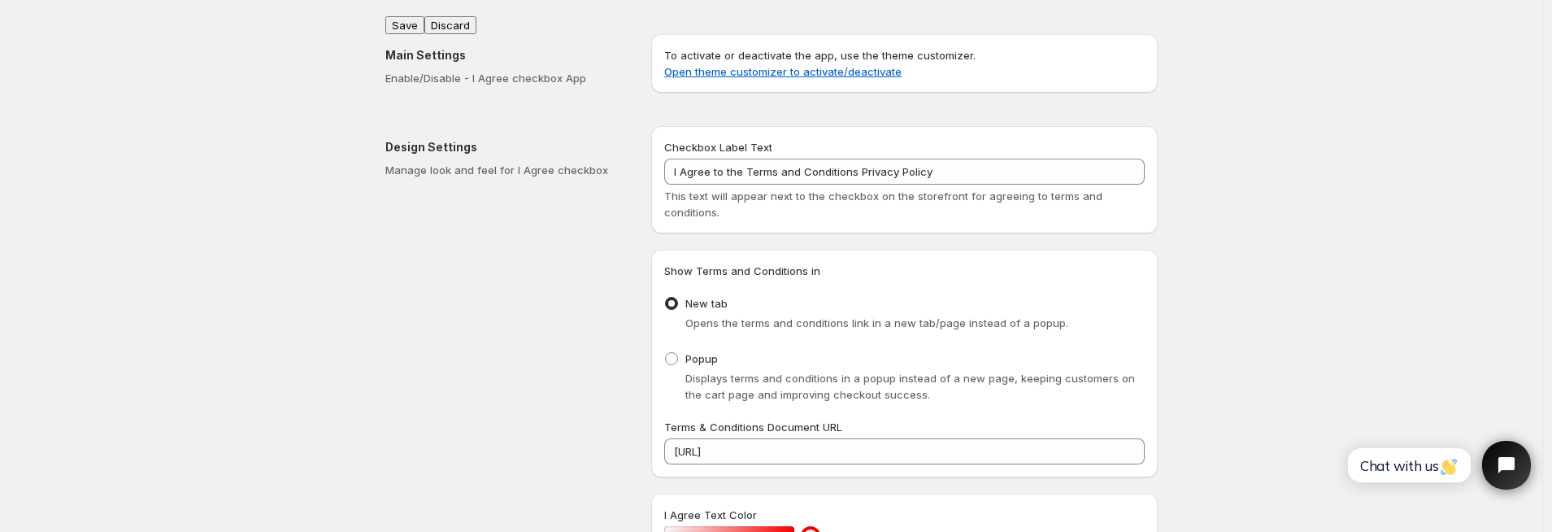
click at [418, 20] on button "Save" at bounding box center [404, 25] width 39 height 18
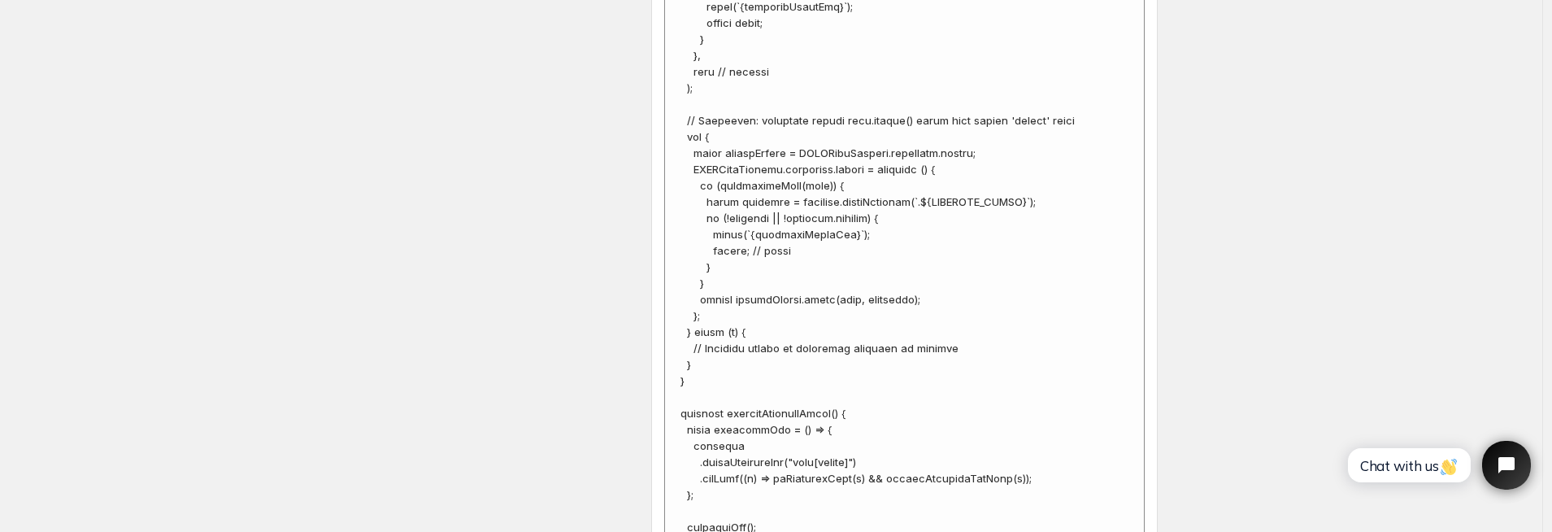
scroll to position [4848, 0]
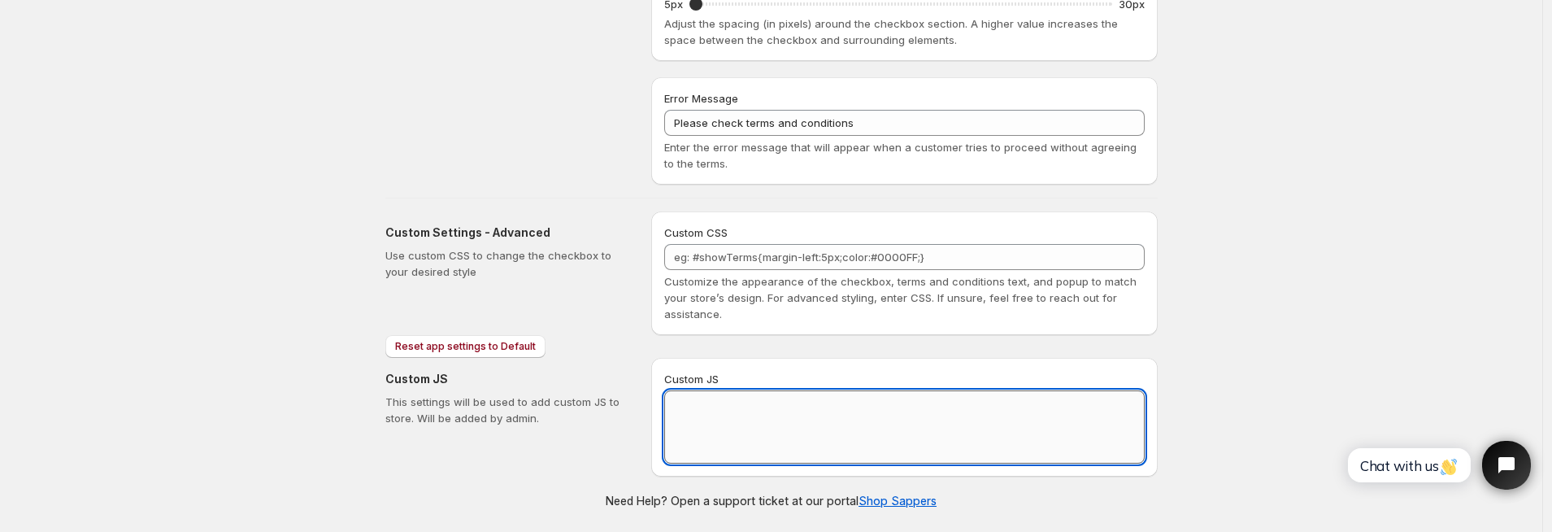
scroll to position [745, 0]
paste textarea "// == Terms and Conditions Checkbox - Superior Implementation == (function () {…"
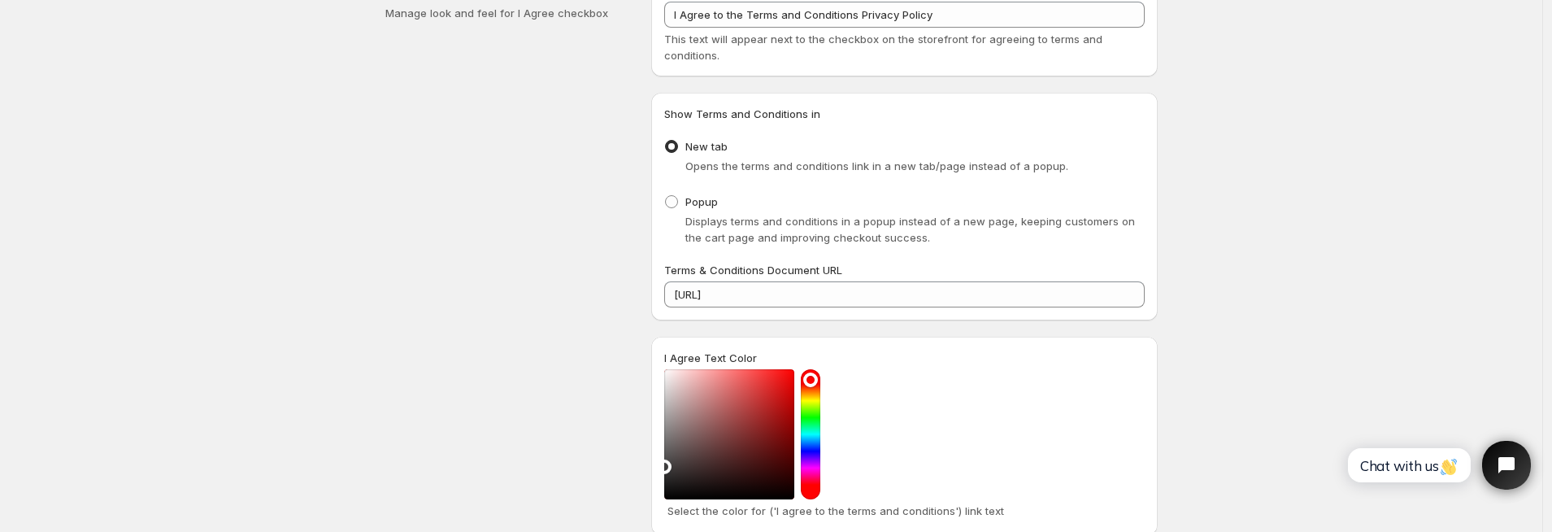
scroll to position [0, 0]
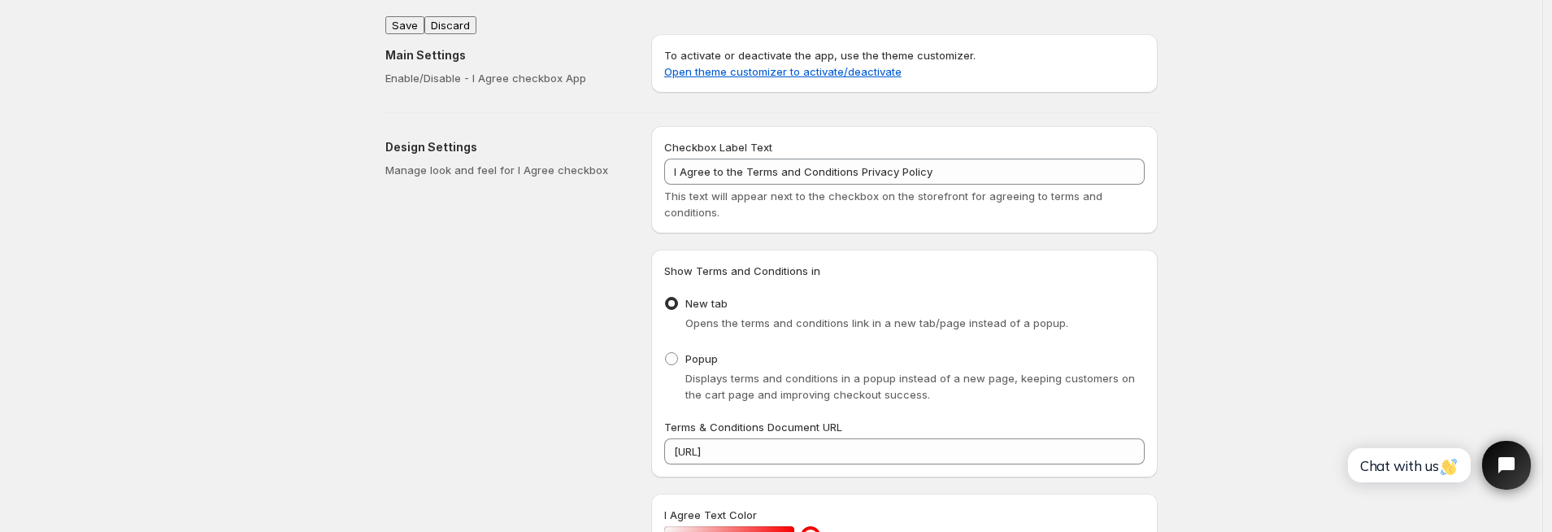
type textarea "// == Terms and Conditions Checkbox - Superior Implementation == (function () {…"
click at [411, 17] on button "Save" at bounding box center [404, 25] width 39 height 18
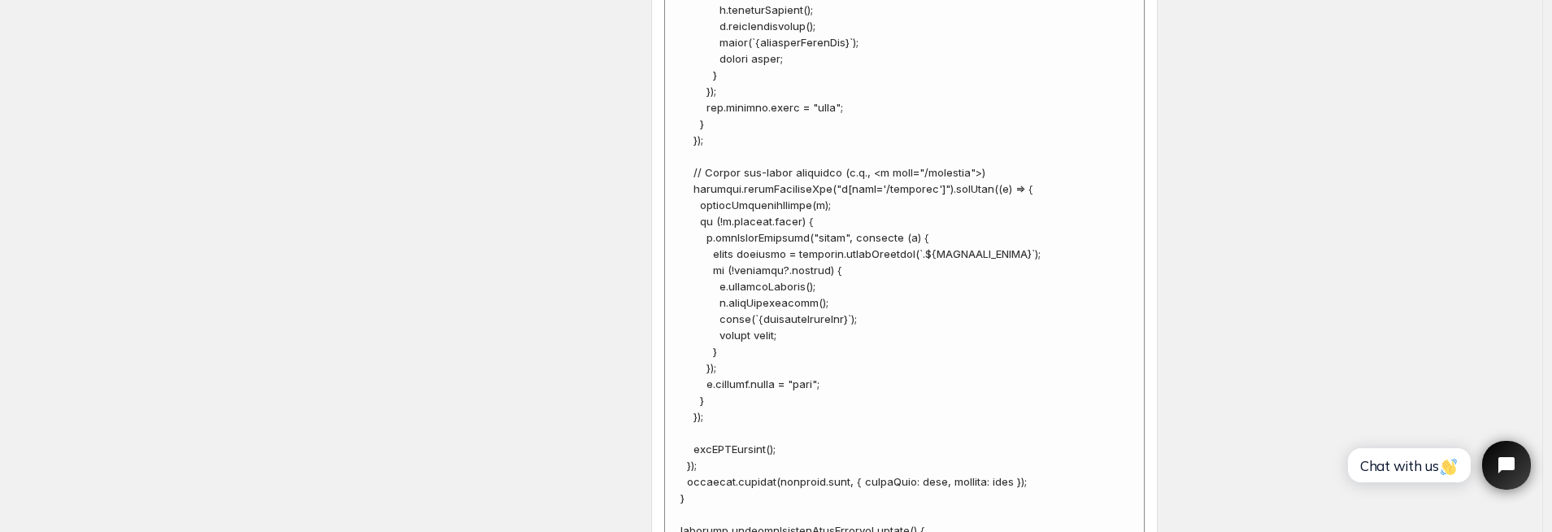
scroll to position [6030, 0]
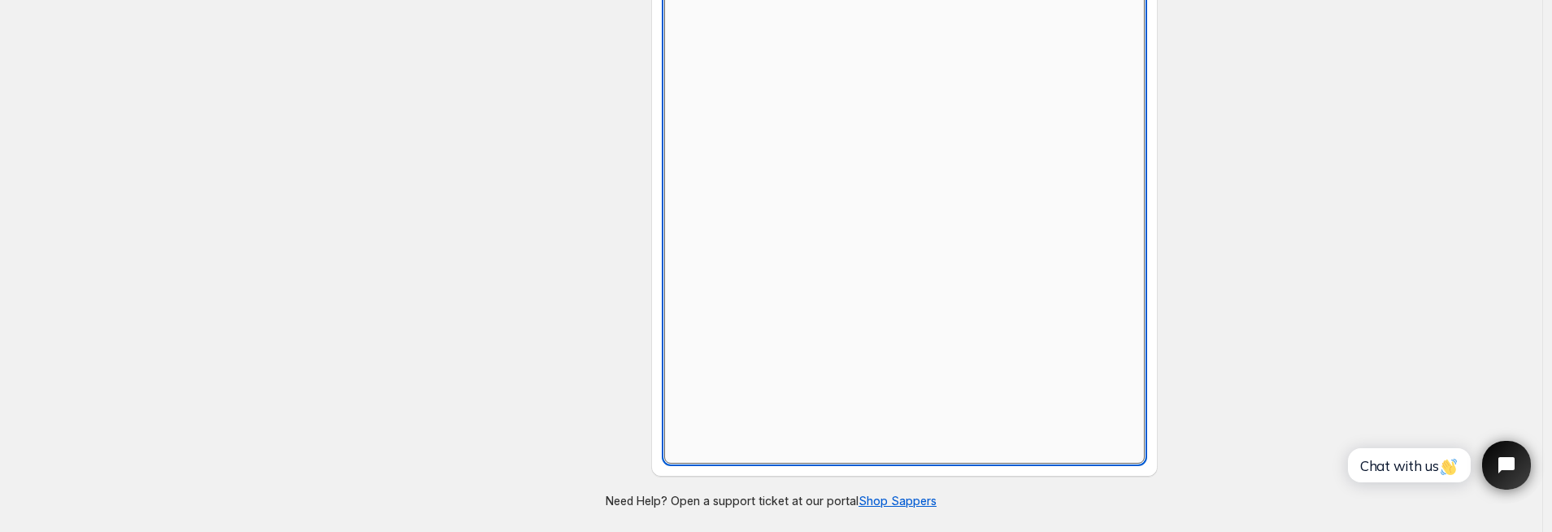
scroll to position [745, 0]
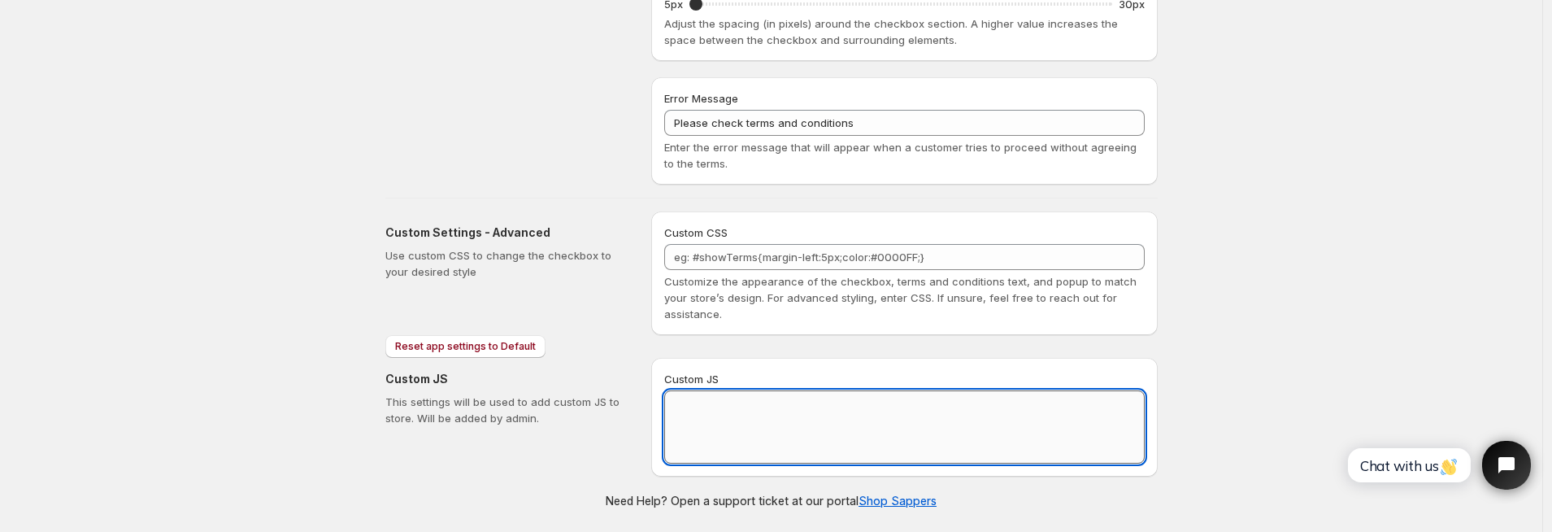
paste textarea "// == Terms and Conditions Checkbox - Superior Implementation == (function () {…"
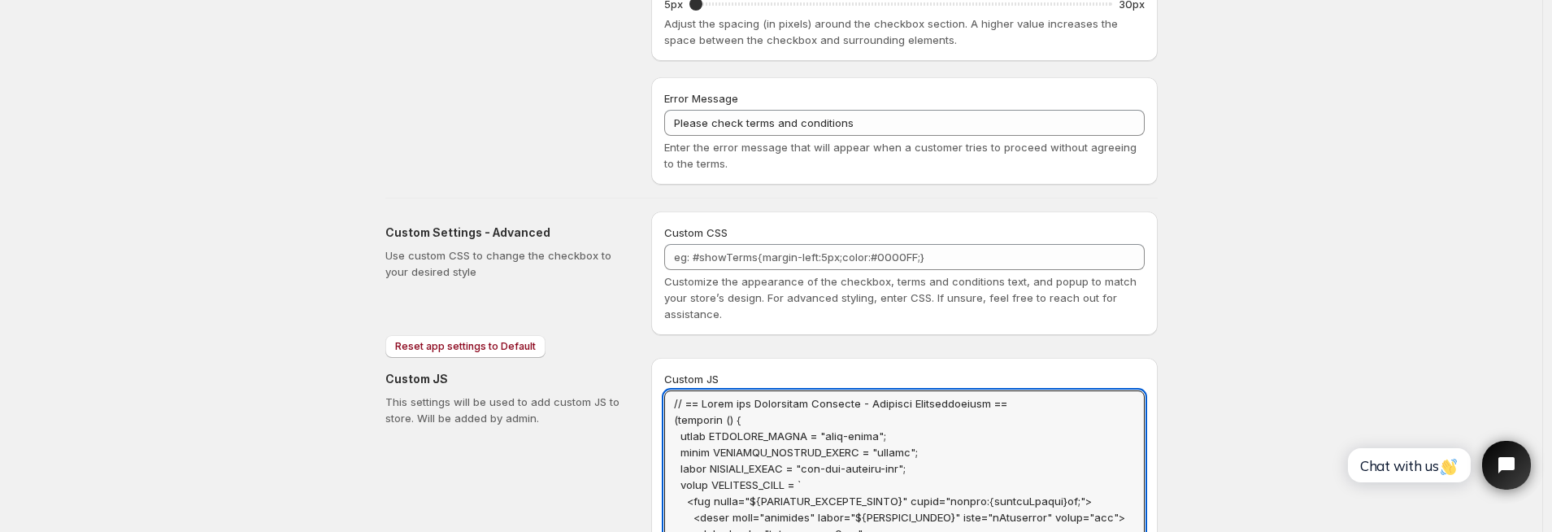
scroll to position [0, 0]
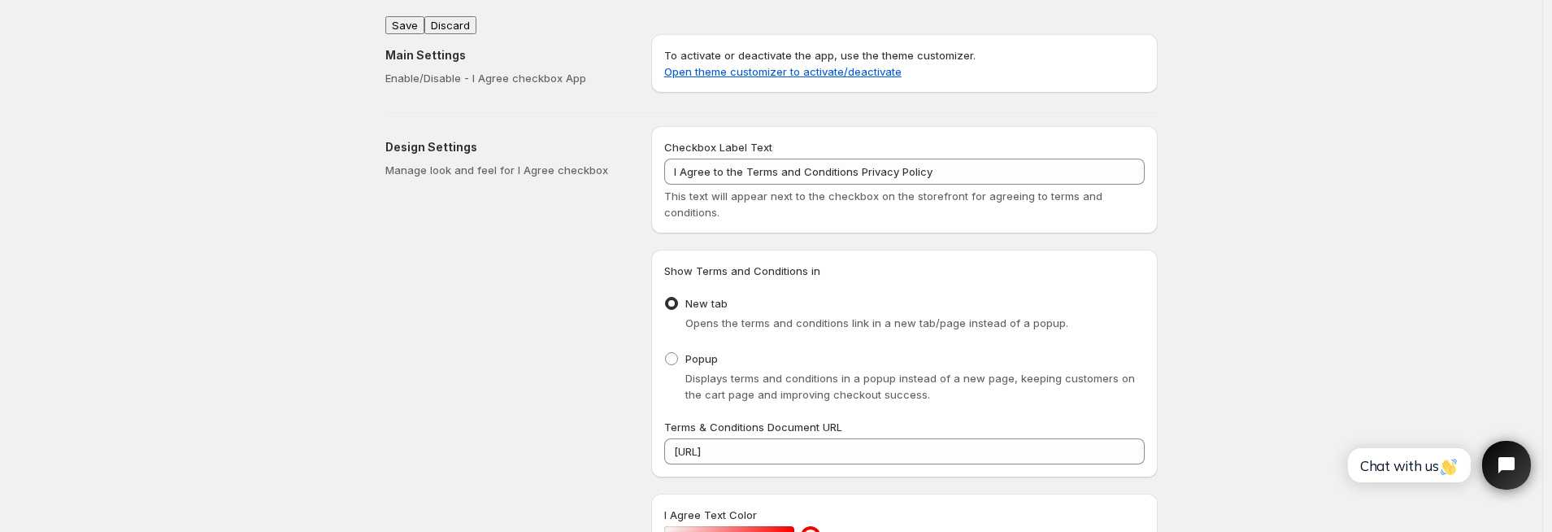
type textarea "// == Terms and Conditions Checkbox - Superior Implementation == (function () {…"
click at [414, 16] on button "Save" at bounding box center [404, 25] width 39 height 18
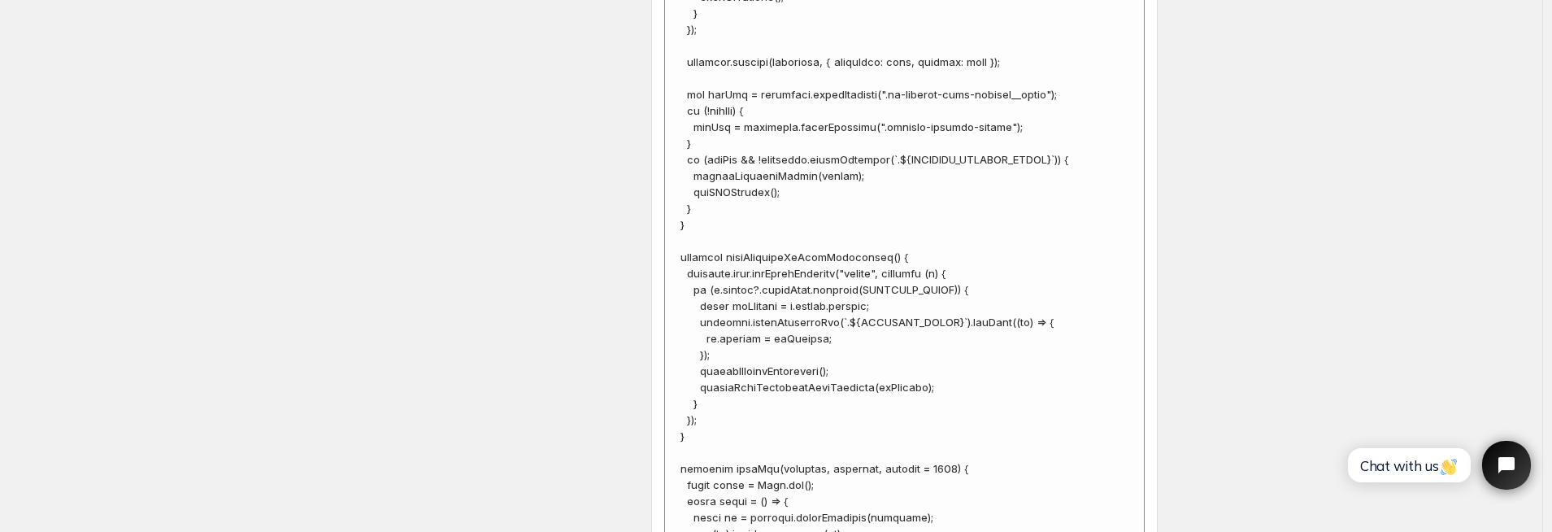
scroll to position [6046, 0]
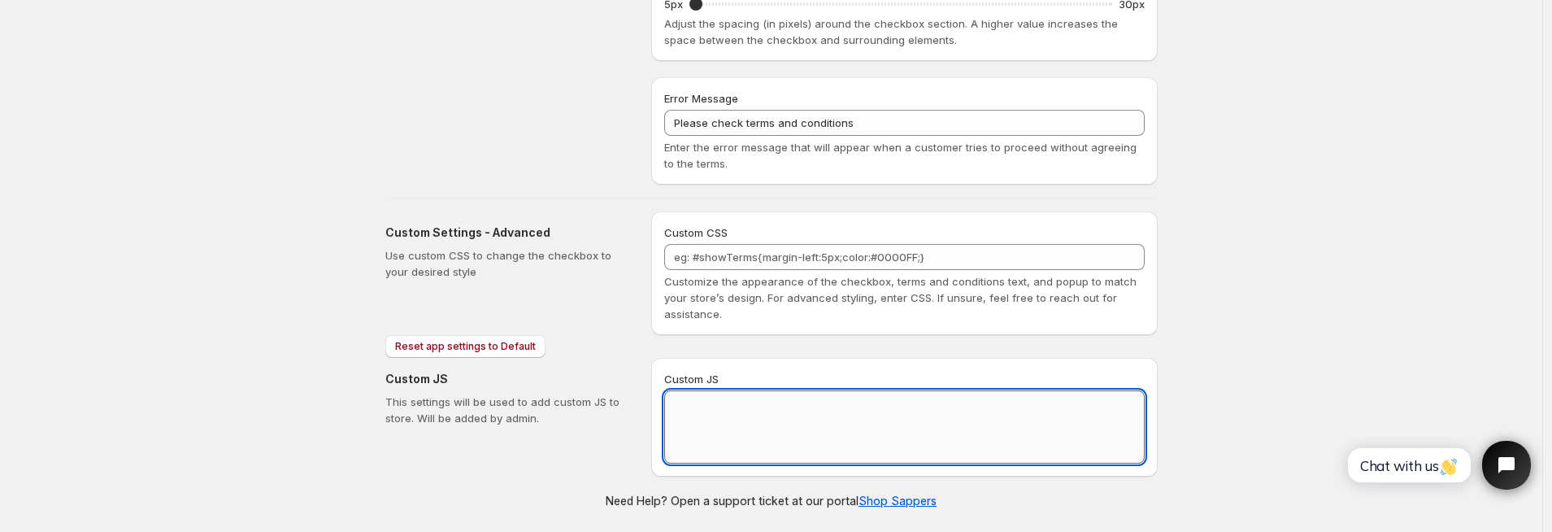
scroll to position [745, 0]
paste textarea "// == Terms and Conditions Checkbox - Superior Implementation == (function () {…"
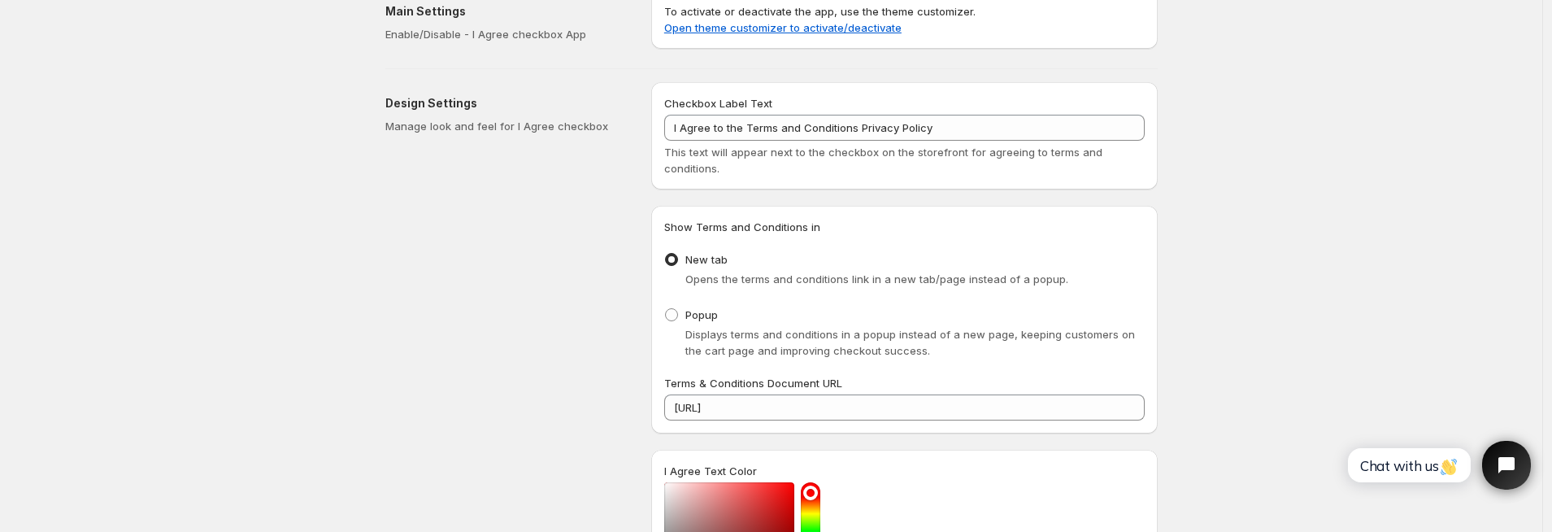
scroll to position [0, 0]
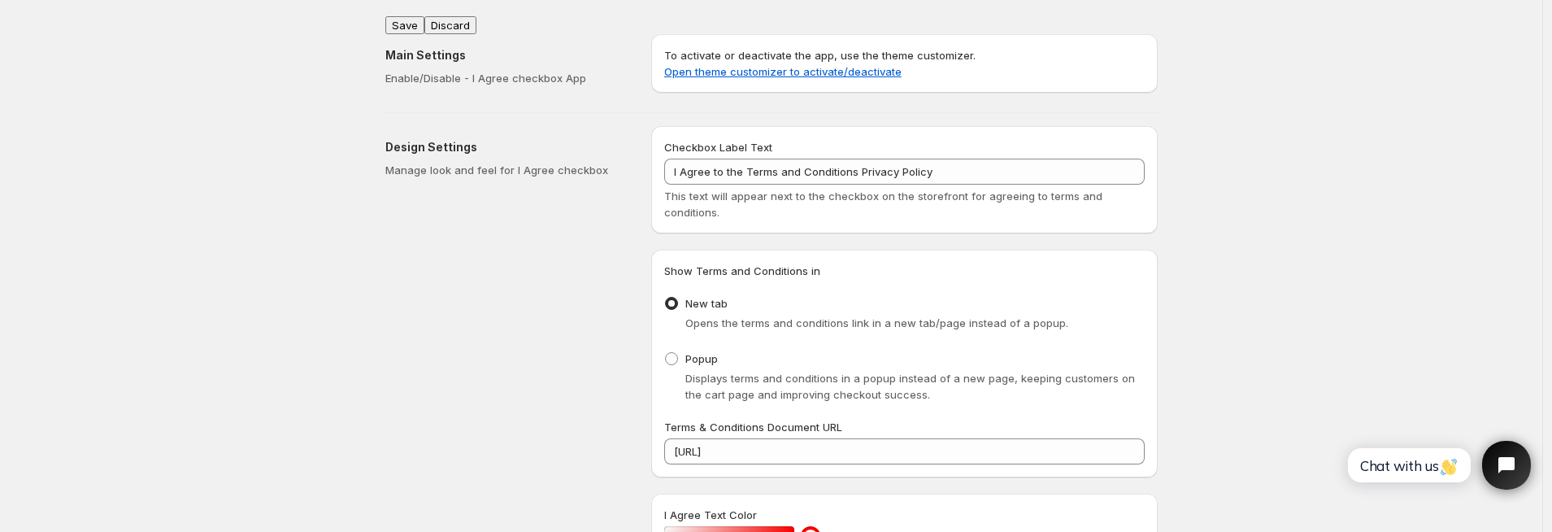
type textarea "// == Terms and Conditions Checkbox - Superior Implementation == (function () {…"
click at [412, 17] on button "Save" at bounding box center [404, 25] width 39 height 18
click at [640, 113] on div "Design Settings Manage look and feel for I Agree checkbox Checkbox Label Text I…" at bounding box center [764, 521] width 785 height 816
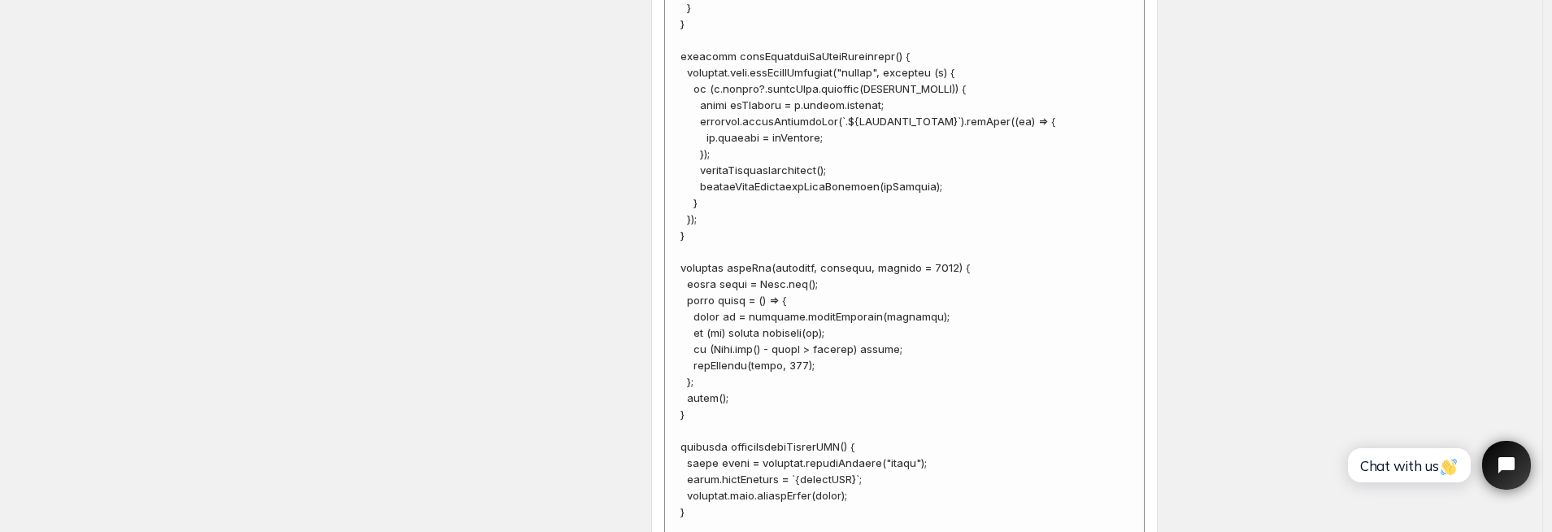
scroll to position [6079, 0]
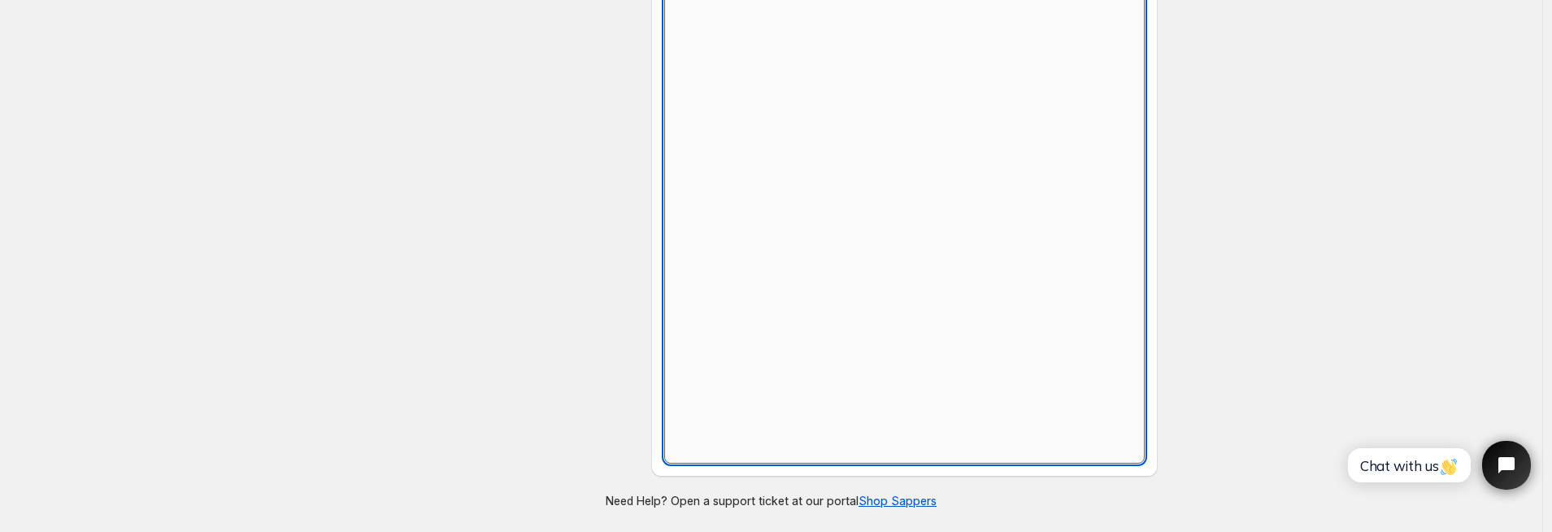
scroll to position [745, 0]
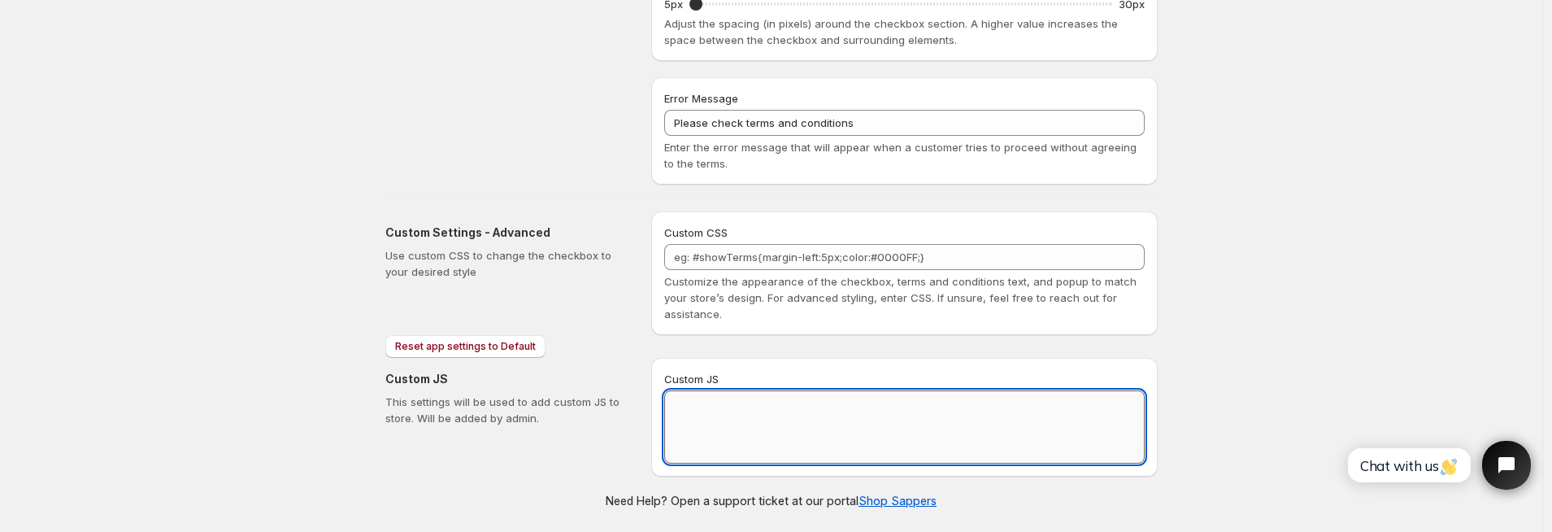
paste textarea "// == Terms and Conditions Checkbox - Superior Implementation == (function () {…"
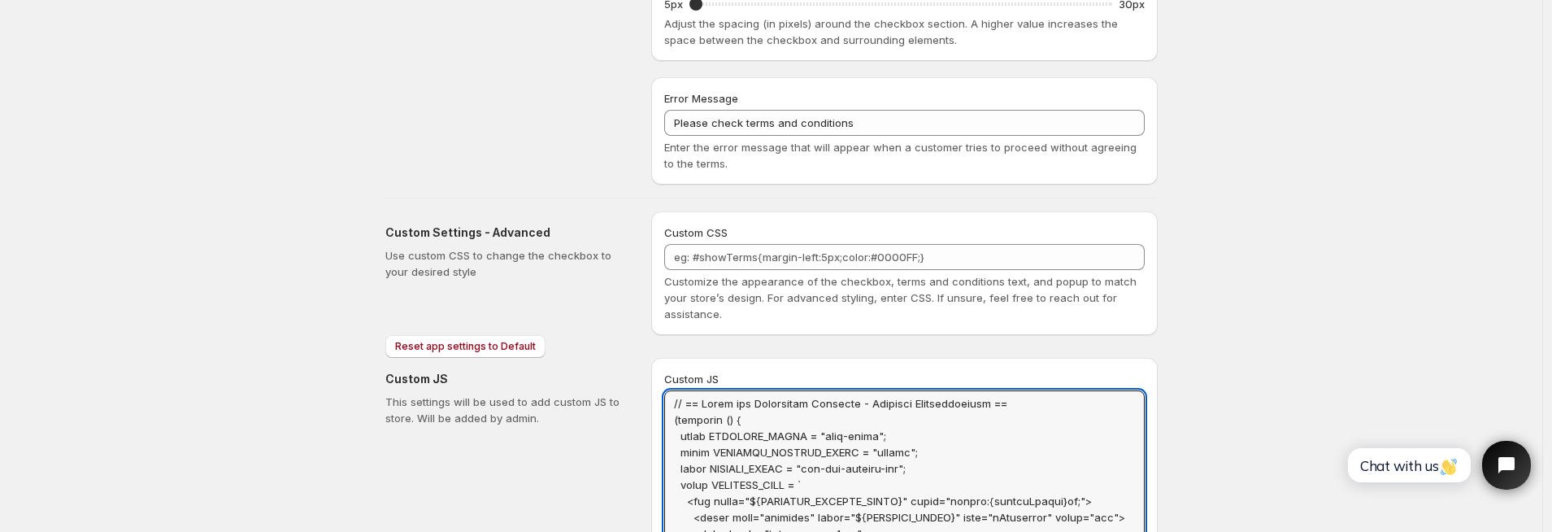
scroll to position [0, 0]
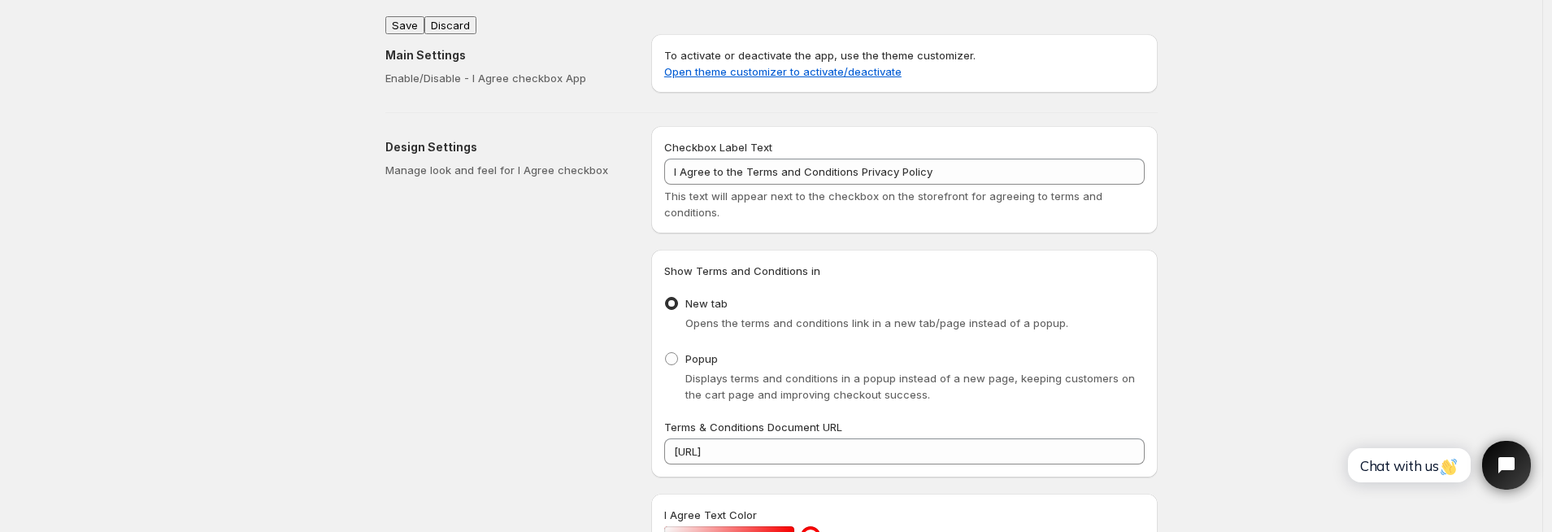
type textarea "// == Terms and Conditions Checkbox - Superior Implementation == (function () {…"
click at [412, 18] on button "Save" at bounding box center [404, 25] width 39 height 18
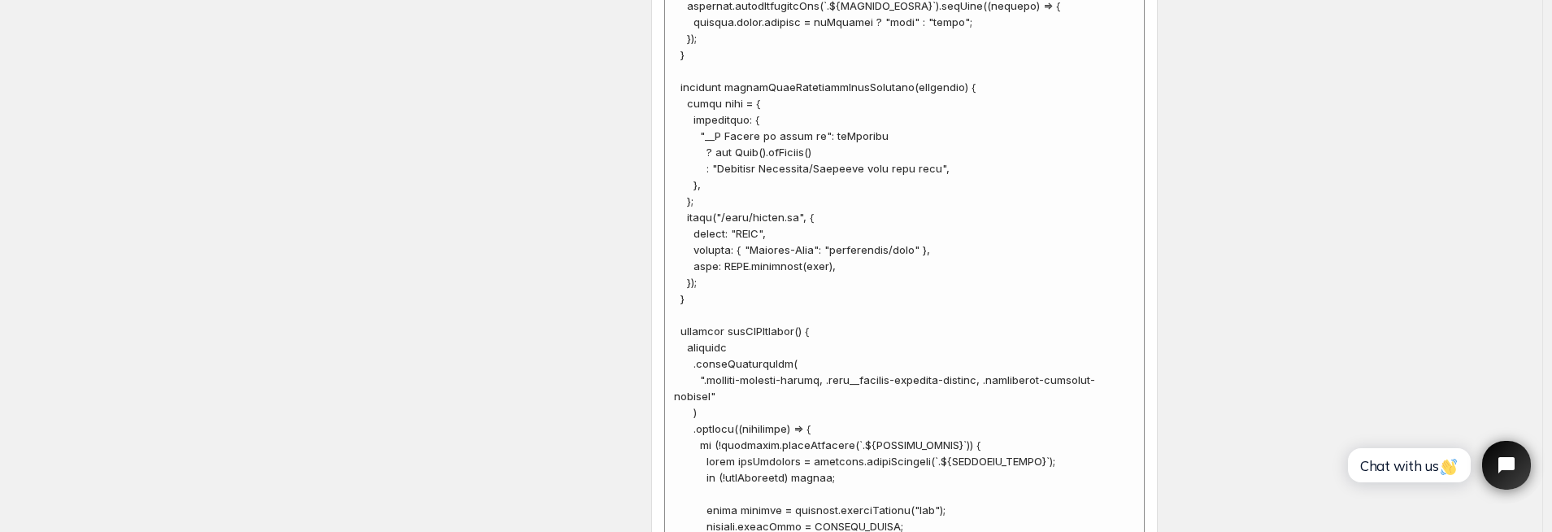
scroll to position [6144, 0]
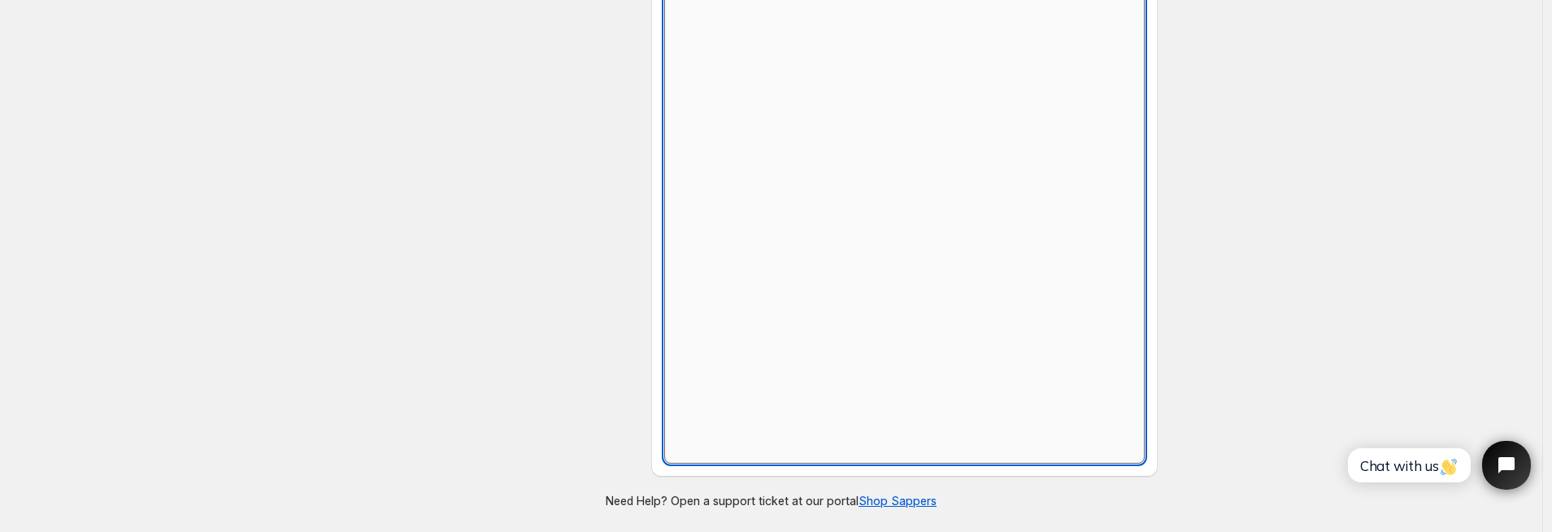
scroll to position [745, 0]
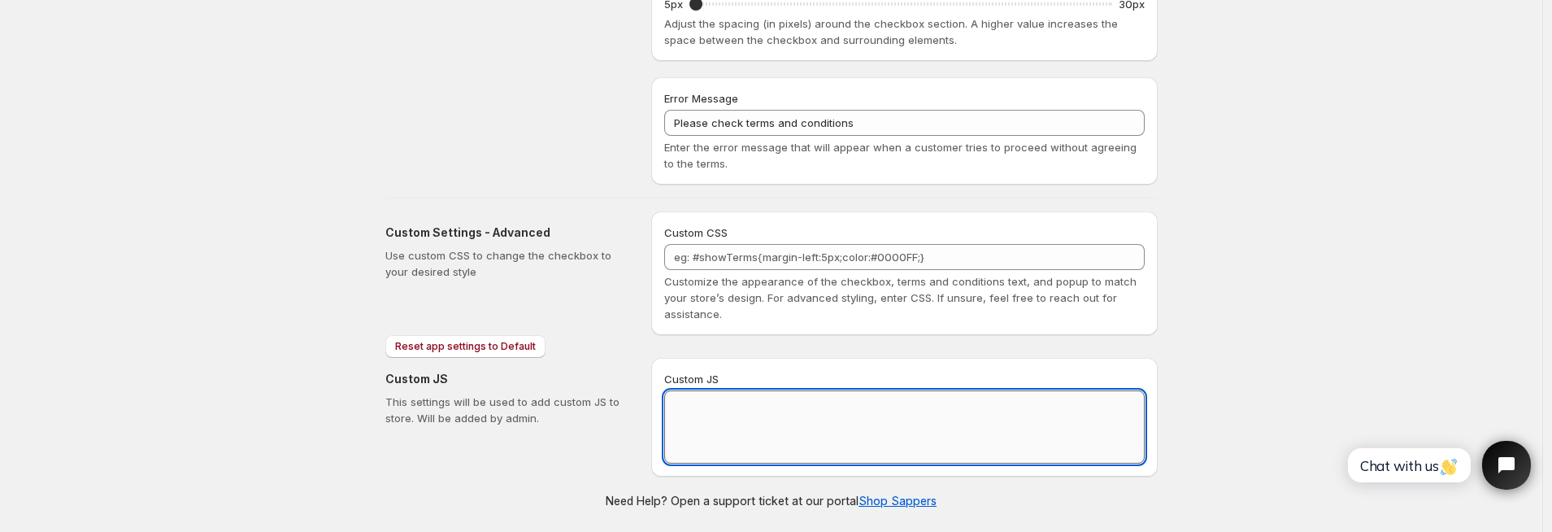
paste textarea "// == Terms and Conditions Checkbox - Superior Implementation == (function () {…"
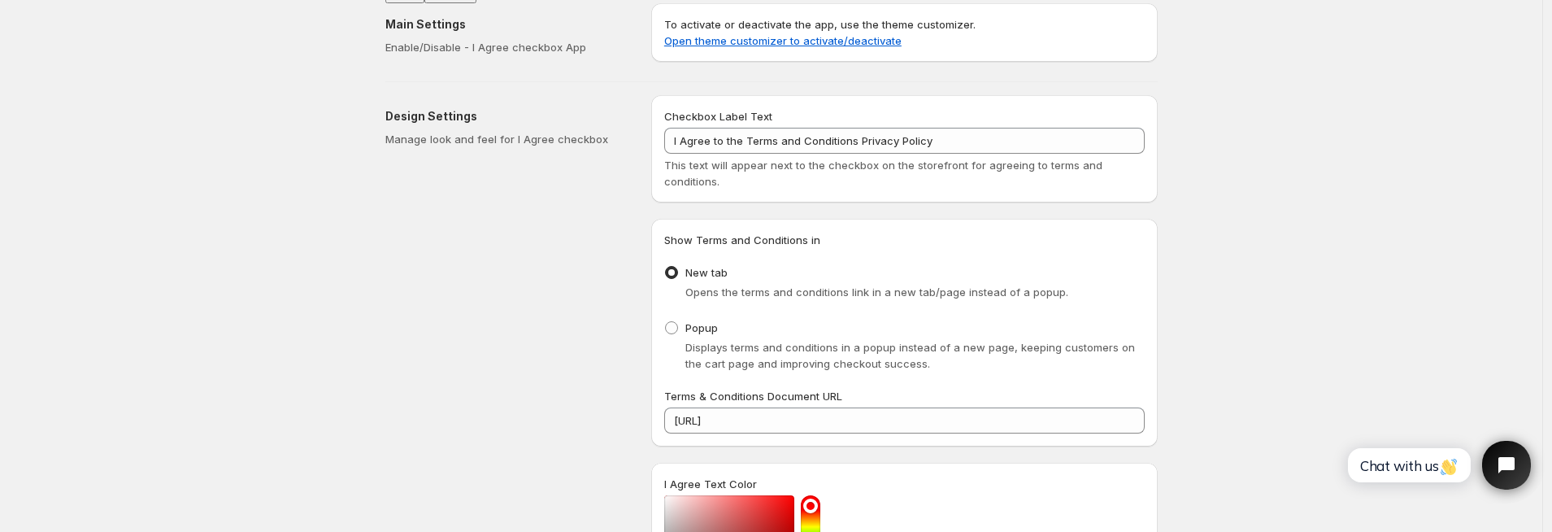
scroll to position [0, 0]
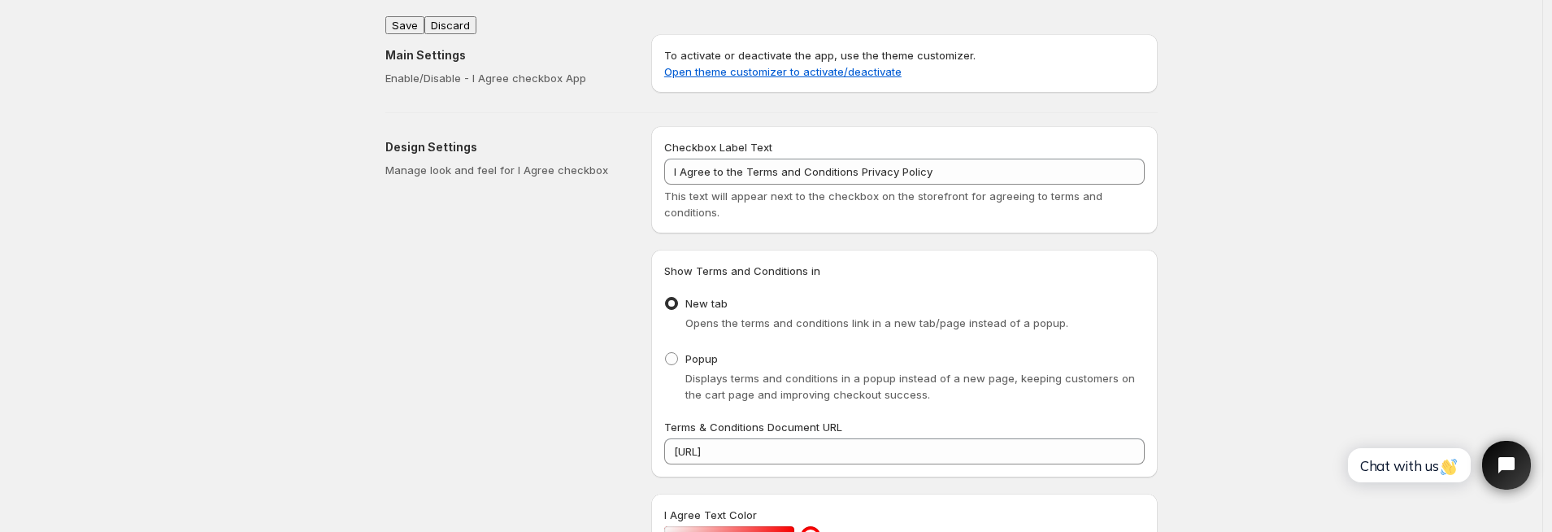
type textarea "// == Terms and Conditions Checkbox - Superior Implementation == (function () {…"
click at [413, 22] on div "Main Settings Enable/Disable - I Agree checkbox App To activate or deactivate t…" at bounding box center [764, 60] width 785 height 78
click at [409, 18] on button "Save" at bounding box center [404, 25] width 39 height 18
